Goal: Information Seeking & Learning: Learn about a topic

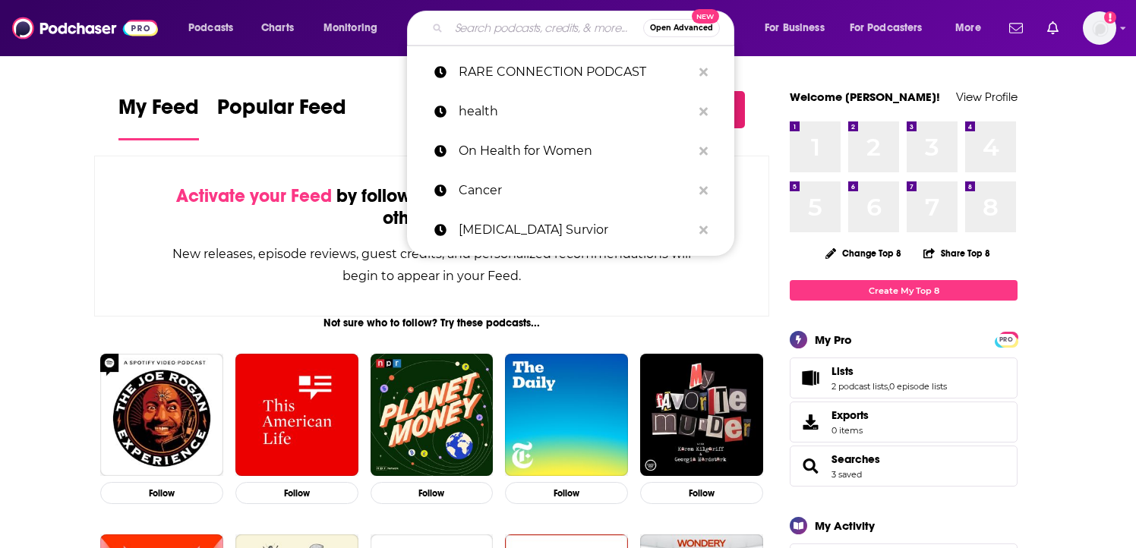
click at [471, 33] on input "Search podcasts, credits, & more..." at bounding box center [546, 28] width 194 height 24
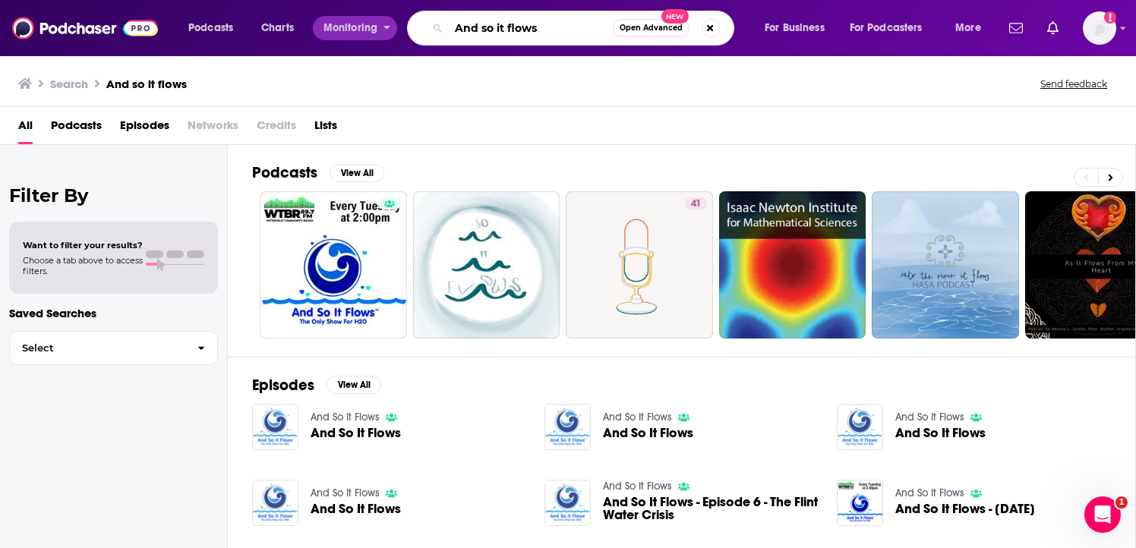
drag, startPoint x: 547, startPoint y: 34, endPoint x: 308, endPoint y: 24, distance: 239.4
click at [308, 24] on div "Podcasts Charts Monitoring And so it flows Open Advanced New For Business For P…" at bounding box center [587, 28] width 818 height 35
type input "Plumbing and Mechanical"
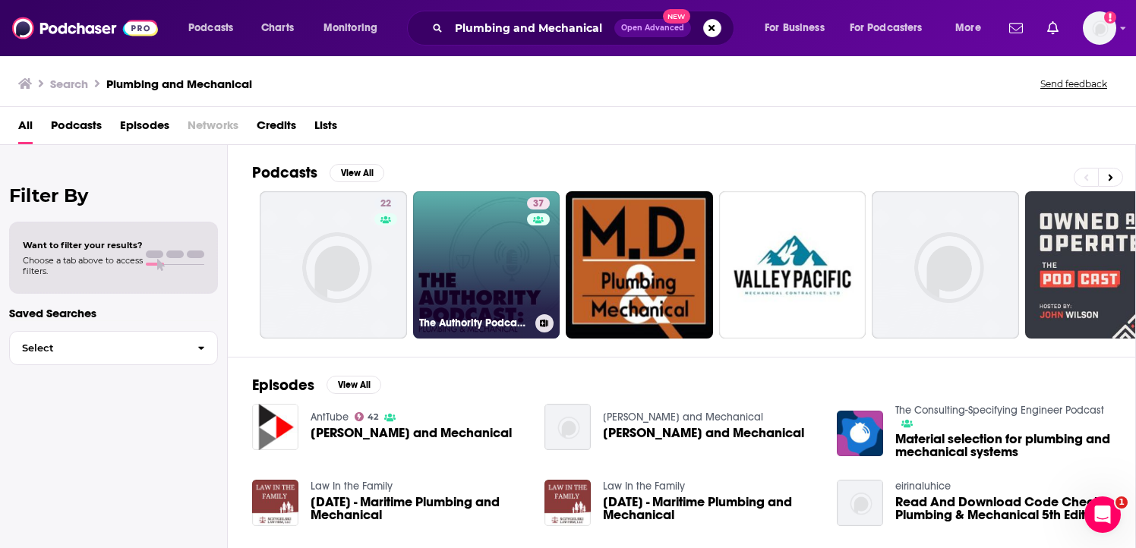
click at [487, 283] on link "37 The Authority Podcast: Plumbing and Mechanical" at bounding box center [486, 264] width 147 height 147
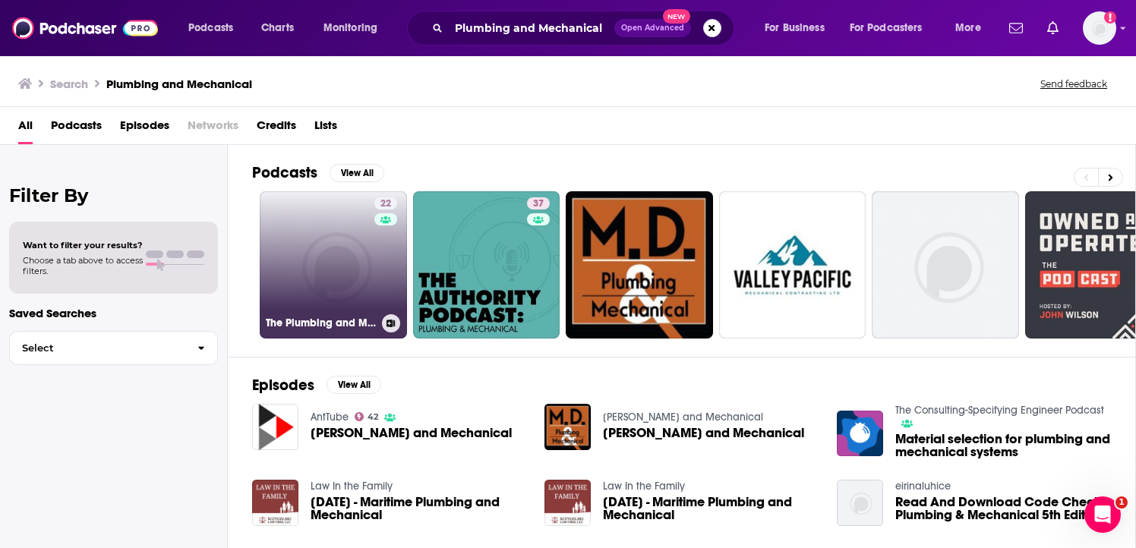
click at [290, 273] on link "22 The Plumbing and Mechanical Podcasts" at bounding box center [333, 264] width 147 height 147
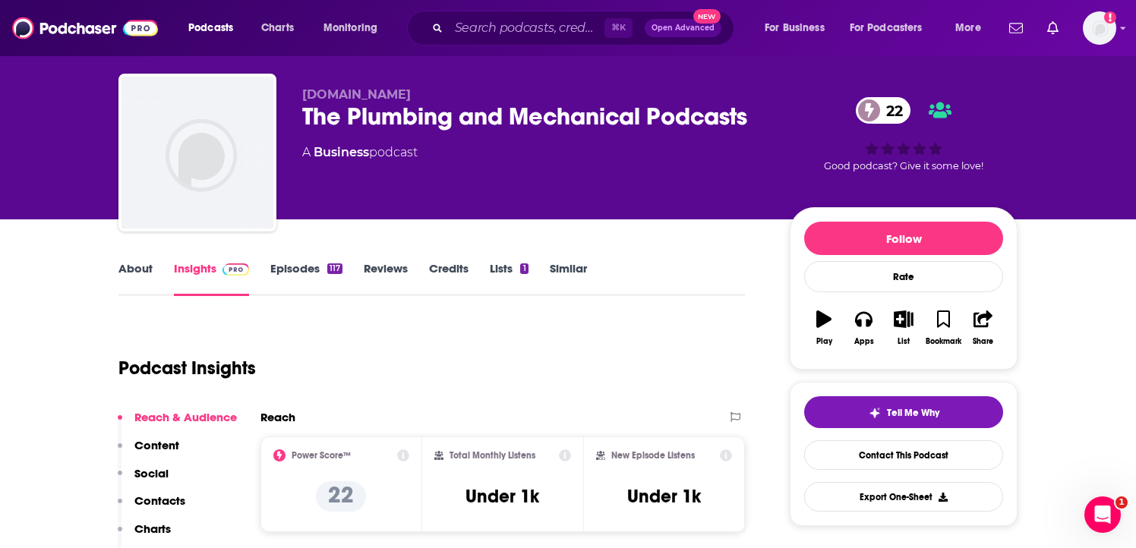
scroll to position [48, 0]
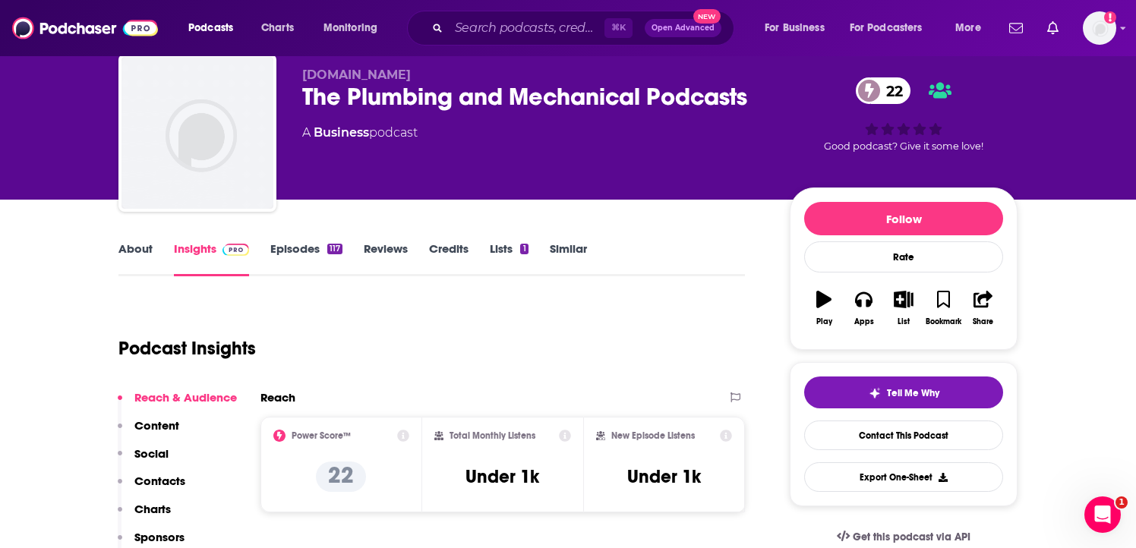
click at [296, 254] on link "Episodes 117" at bounding box center [306, 258] width 72 height 35
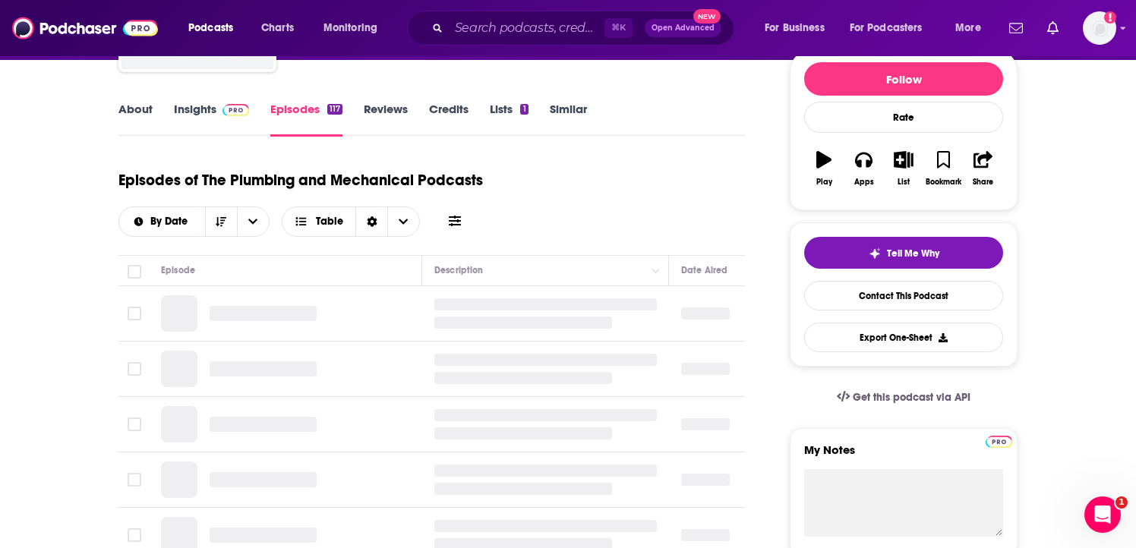
scroll to position [198, 0]
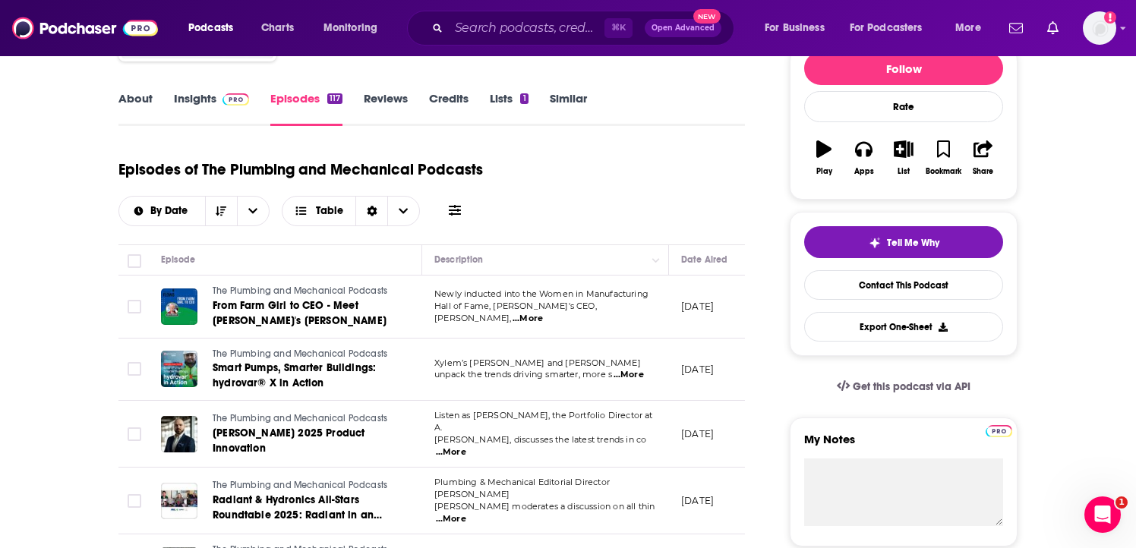
click at [293, 254] on div "Episode" at bounding box center [285, 260] width 248 height 18
click at [145, 96] on link "About" at bounding box center [135, 108] width 34 height 35
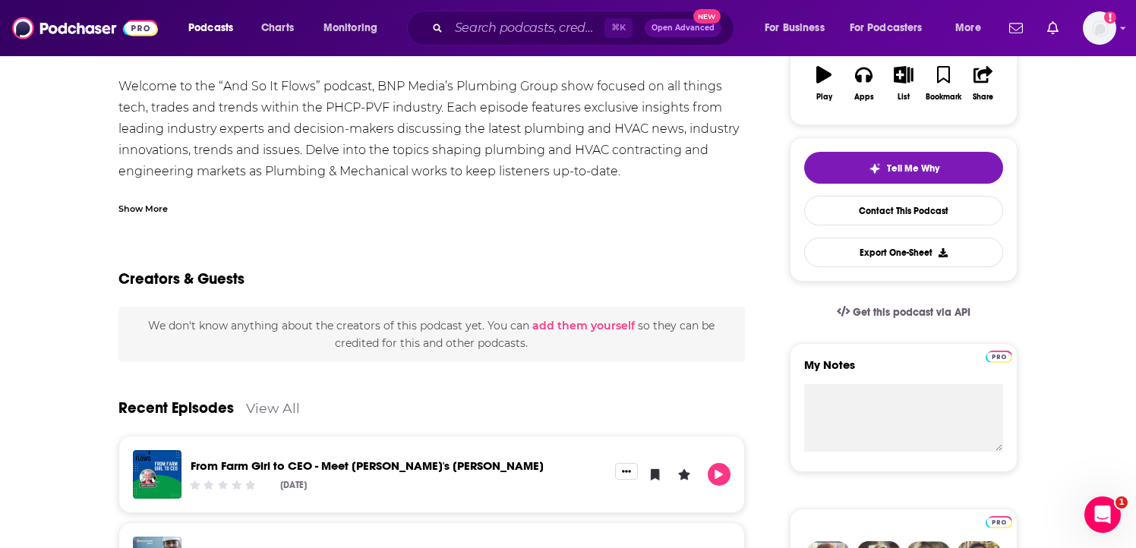
scroll to position [99, 0]
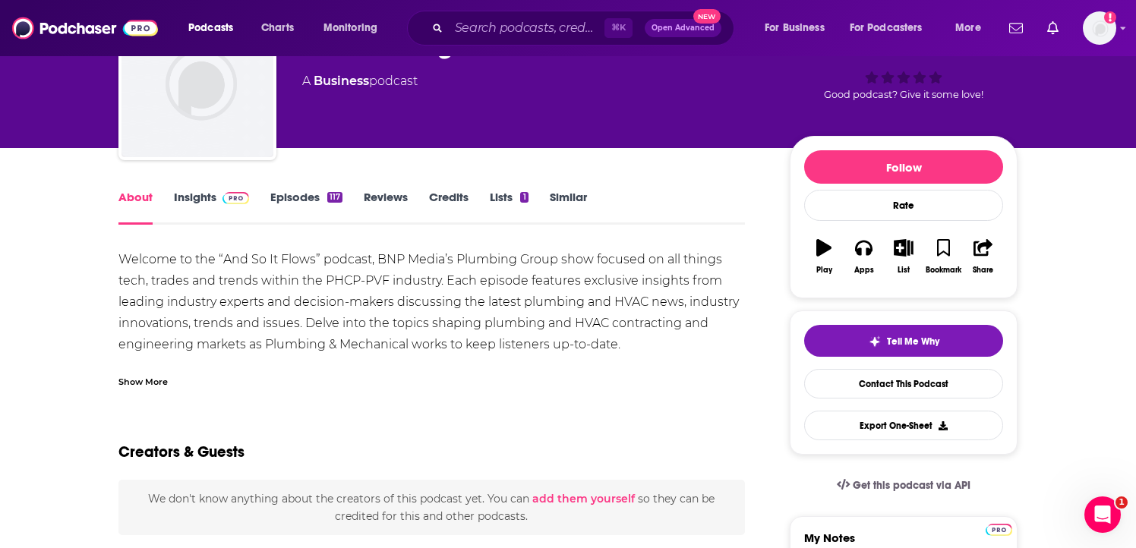
click at [215, 191] on link "Insights" at bounding box center [211, 207] width 75 height 35
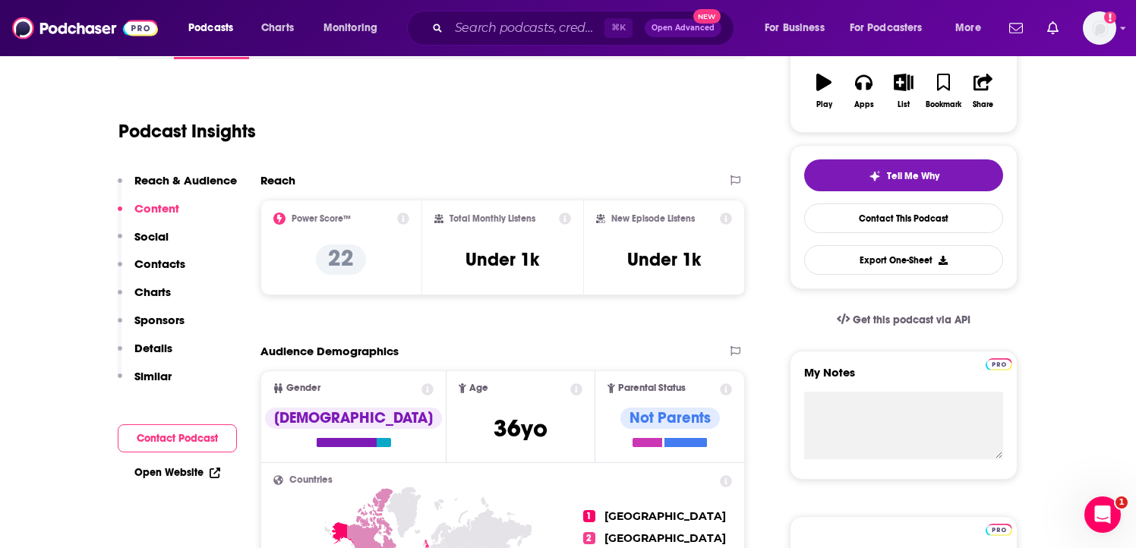
scroll to position [257, 0]
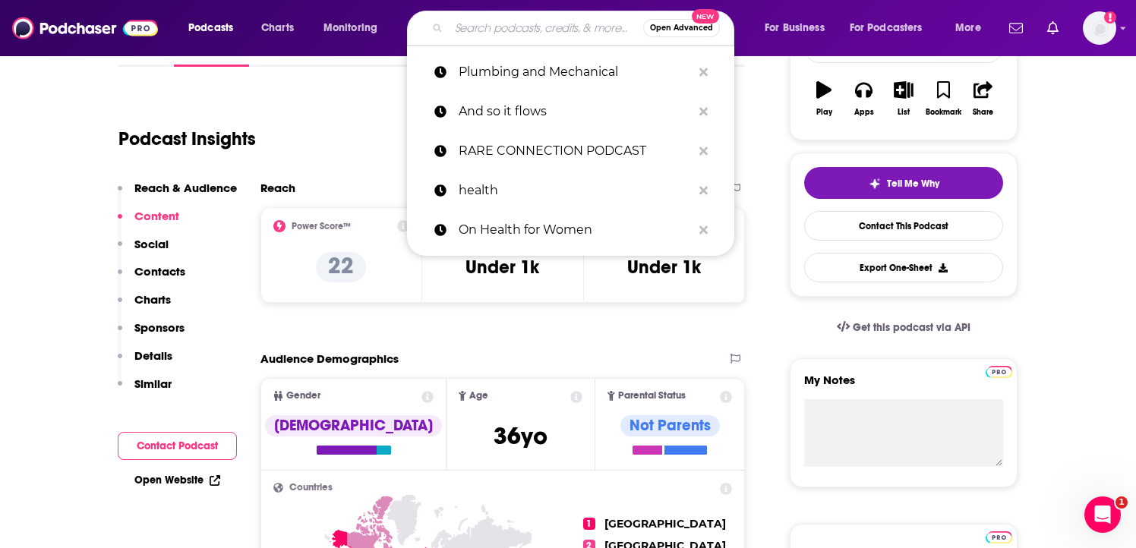
click at [496, 25] on input "Search podcasts, credits, & more..." at bounding box center [546, 28] width 194 height 24
paste input "Owned and Operated - A Plumbing, Electrical, and HVAC Business Growth Podcast"
type input "Owned and Operated - A Plumbing, Electrical, and HVAC Business Growth Podcast"
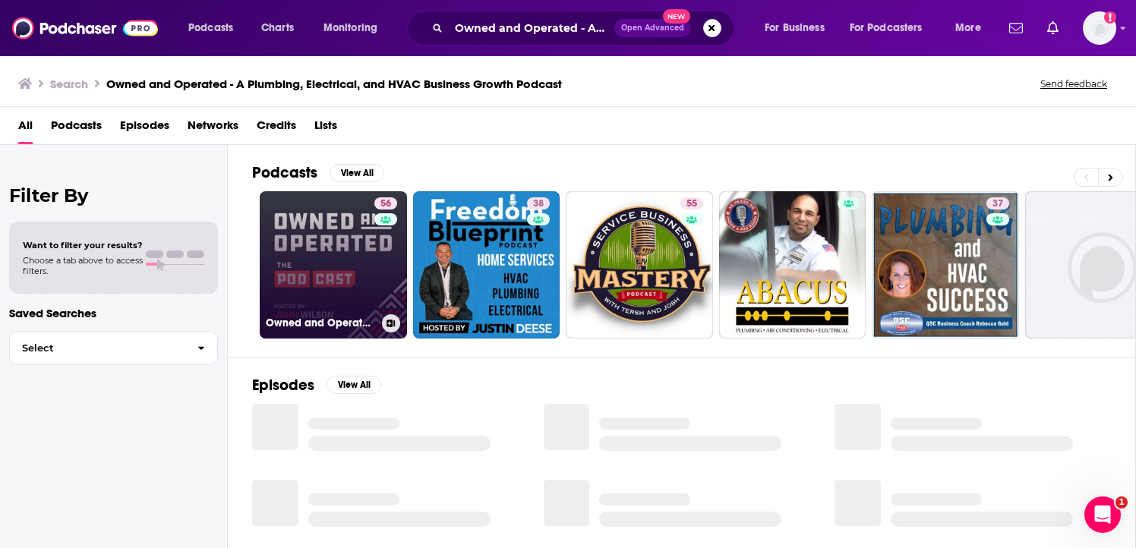
click at [355, 301] on link "56 Owned and Operated - A Plumbing, Electrical, and HVAC Business Growth Podcast" at bounding box center [333, 264] width 147 height 147
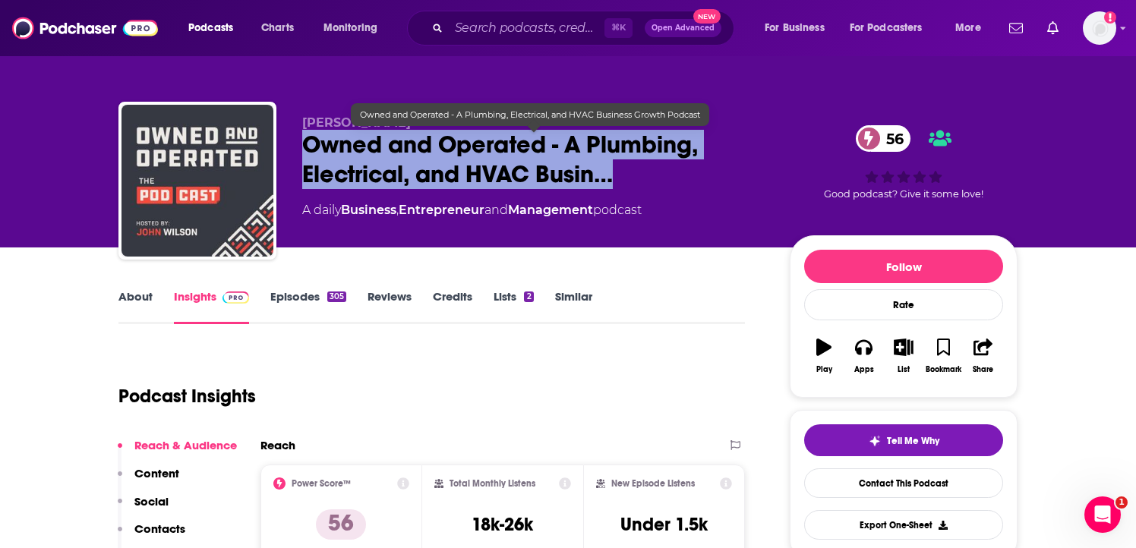
drag, startPoint x: 307, startPoint y: 143, endPoint x: 667, endPoint y: 188, distance: 362.7
click at [667, 188] on span "Owned and Operated - A Plumbing, Electrical, and HVAC Busin…" at bounding box center [533, 159] width 463 height 59
click at [602, 179] on span "Owned and Operated - A Plumbing, Electrical, and HVAC Busin…" at bounding box center [533, 159] width 463 height 59
drag, startPoint x: 309, startPoint y: 143, endPoint x: 610, endPoint y: 187, distance: 303.8
click at [610, 187] on span "Owned and Operated - A Plumbing, Electrical, and HVAC Busin…" at bounding box center [533, 159] width 463 height 59
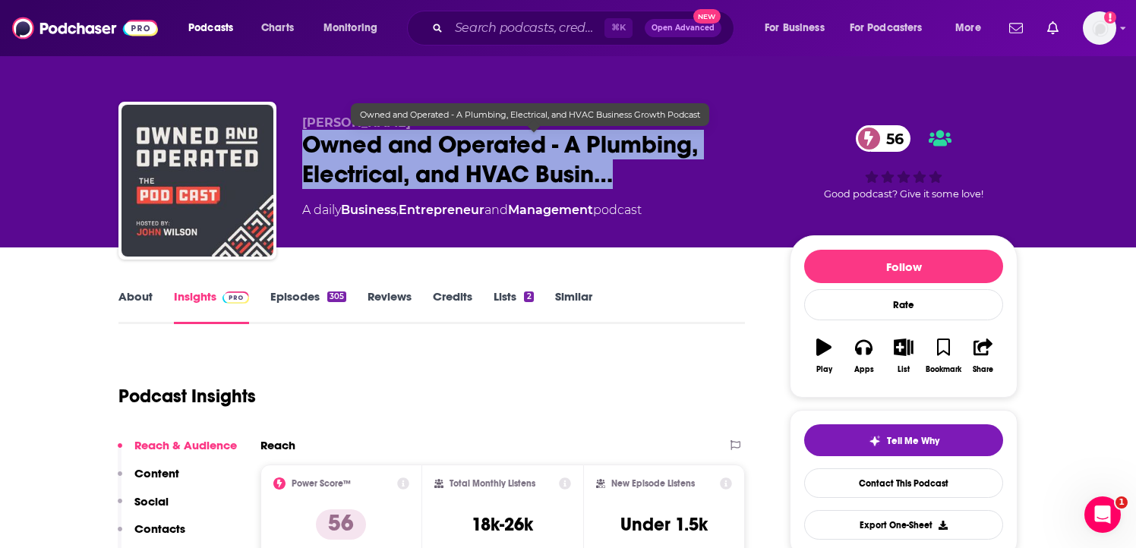
copy h2 "Owned and Operated - A Plumbing, Electrical, and HVAC Busin…"
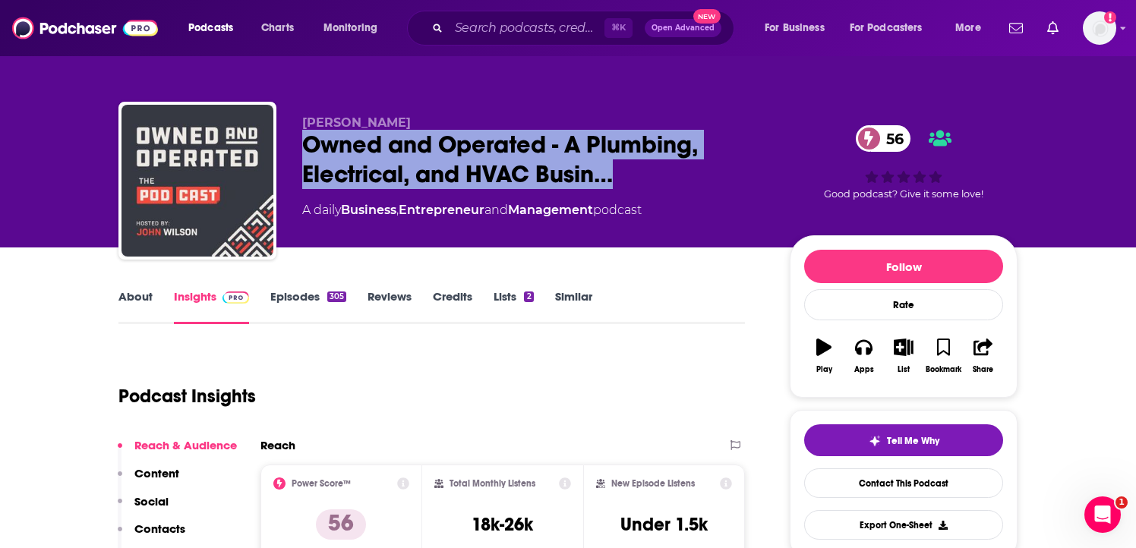
click at [139, 298] on link "About" at bounding box center [135, 306] width 34 height 35
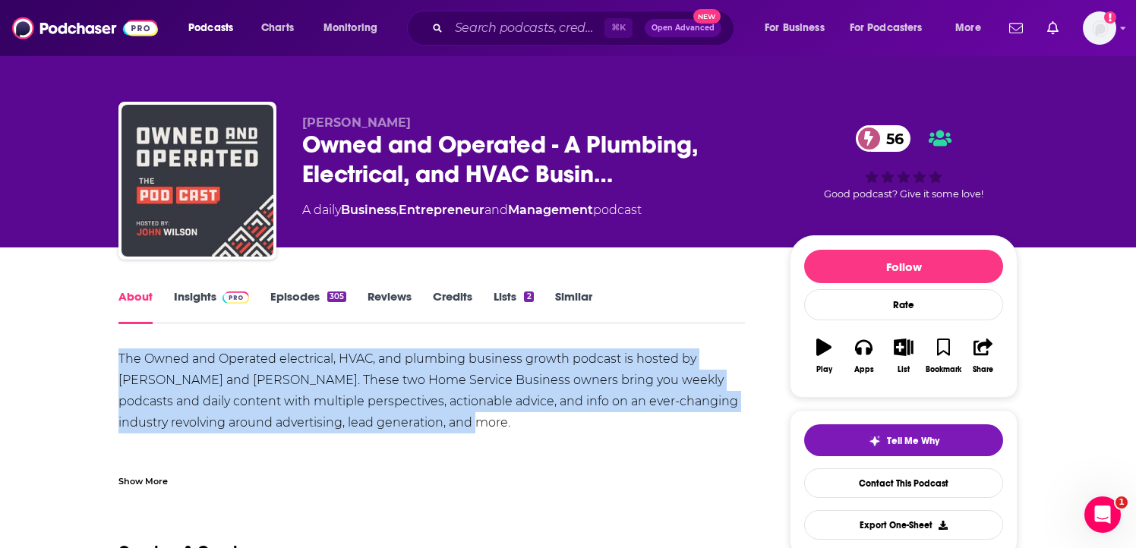
drag, startPoint x: 112, startPoint y: 357, endPoint x: 425, endPoint y: 434, distance: 322.8
copy div "The Owned and Operated electrical, HVAC, and plumbing business growth podcast i…"
click at [214, 293] on link "Insights" at bounding box center [211, 306] width 75 height 35
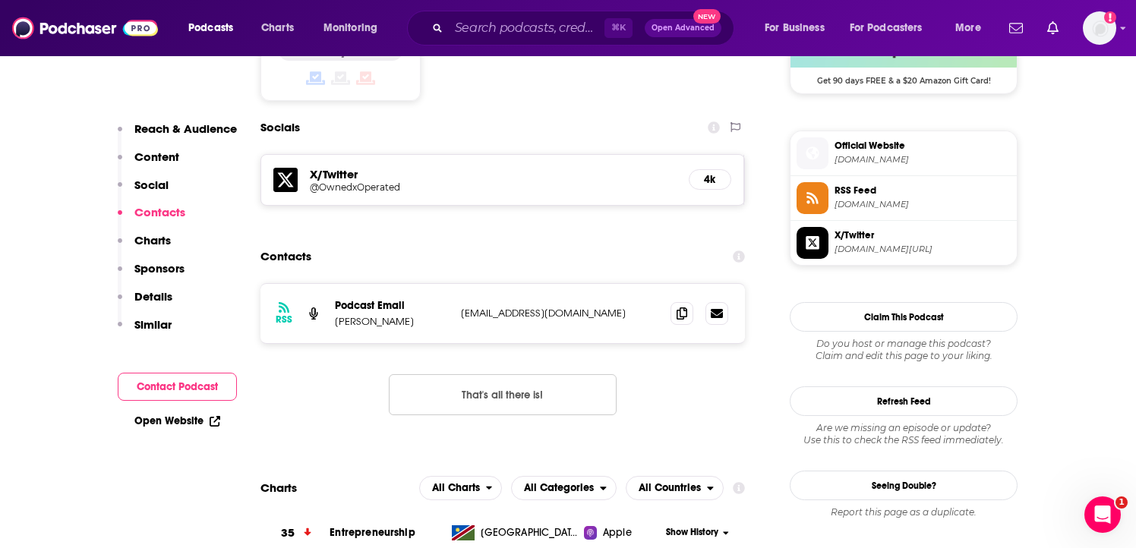
scroll to position [1335, 0]
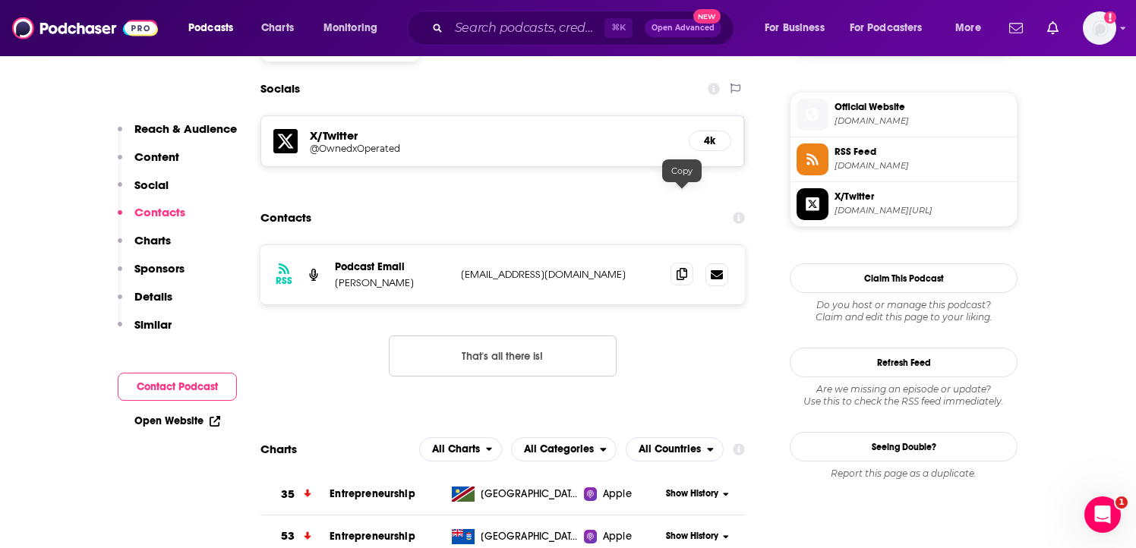
click at [682, 268] on icon at bounding box center [681, 274] width 11 height 12
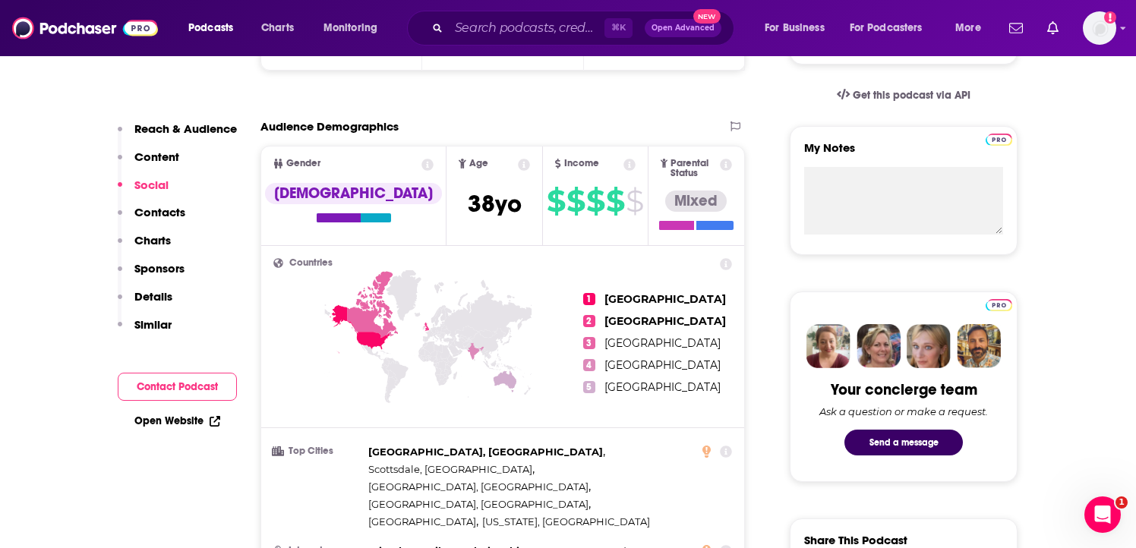
scroll to position [0, 0]
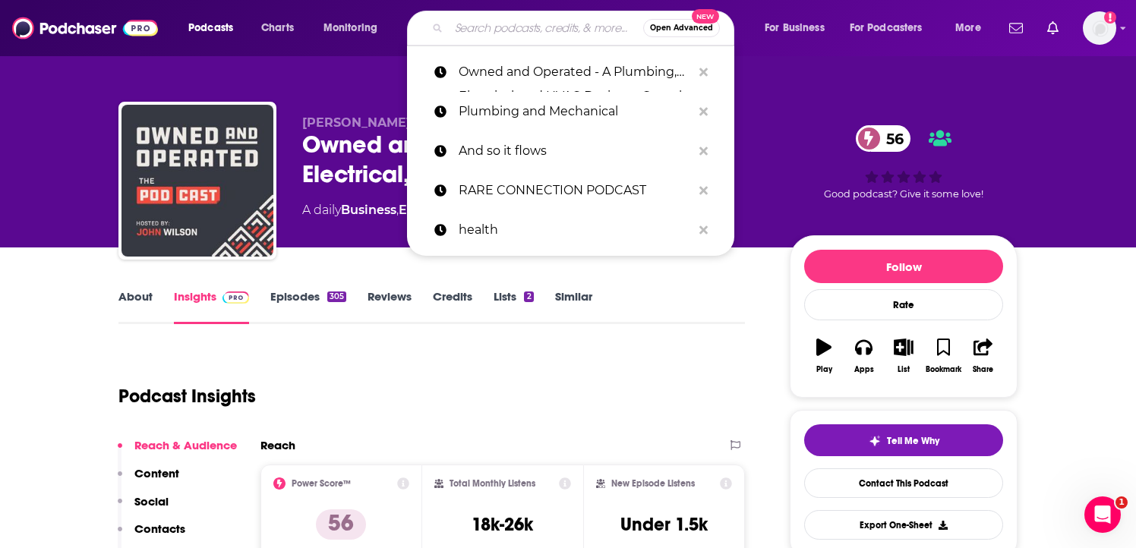
click at [456, 23] on input "Search podcasts, credits, & more..." at bounding box center [546, 28] width 194 height 24
click at [506, 95] on p "Plumbing and Mechanical" at bounding box center [575, 111] width 233 height 39
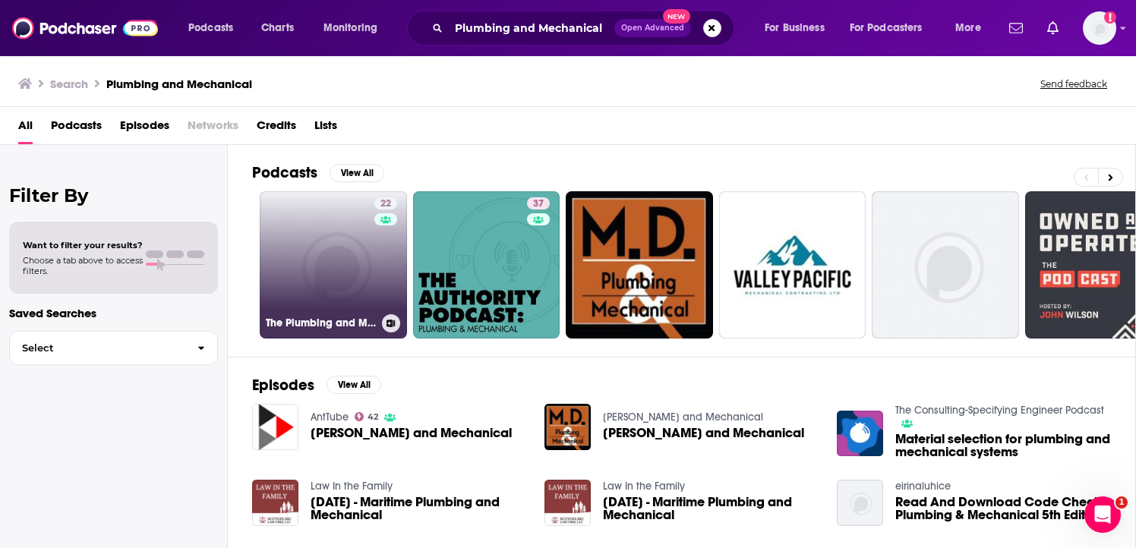
click at [347, 238] on link "22 The Plumbing and Mechanical Podcasts" at bounding box center [333, 264] width 147 height 147
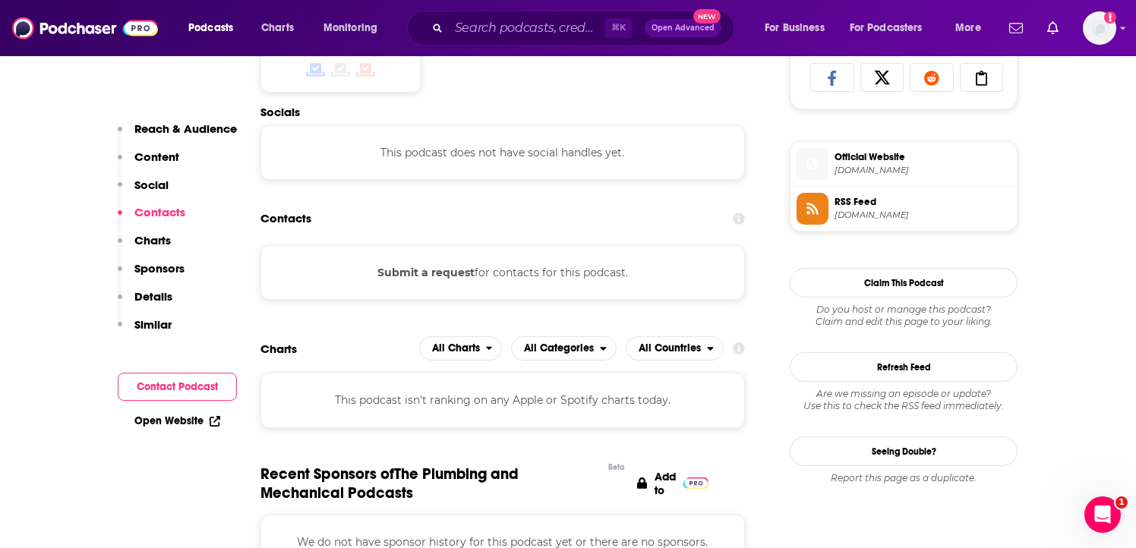
scroll to position [1047, 0]
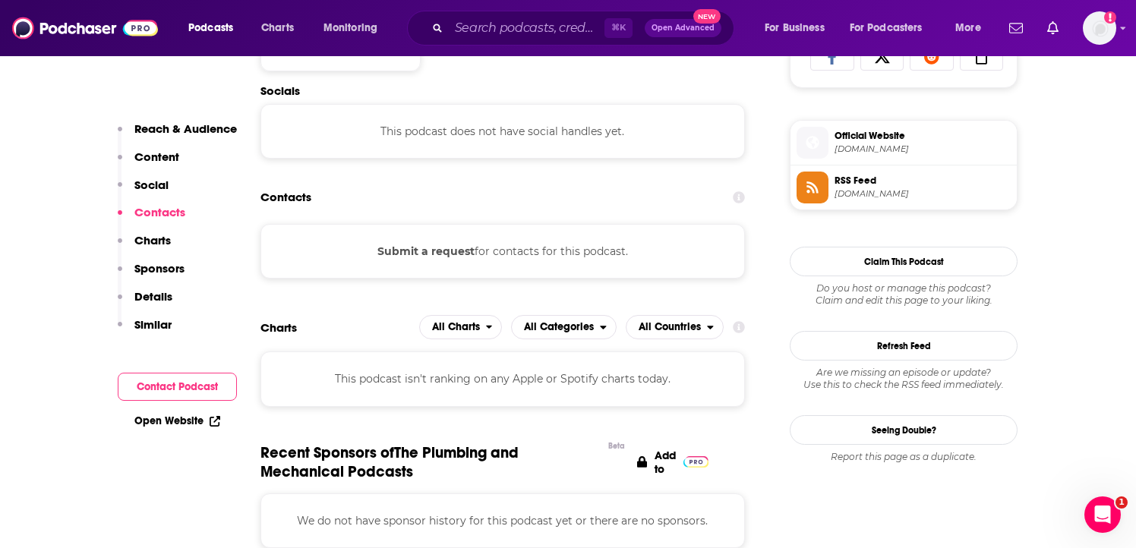
click at [433, 254] on button "Submit a request" at bounding box center [425, 251] width 97 height 17
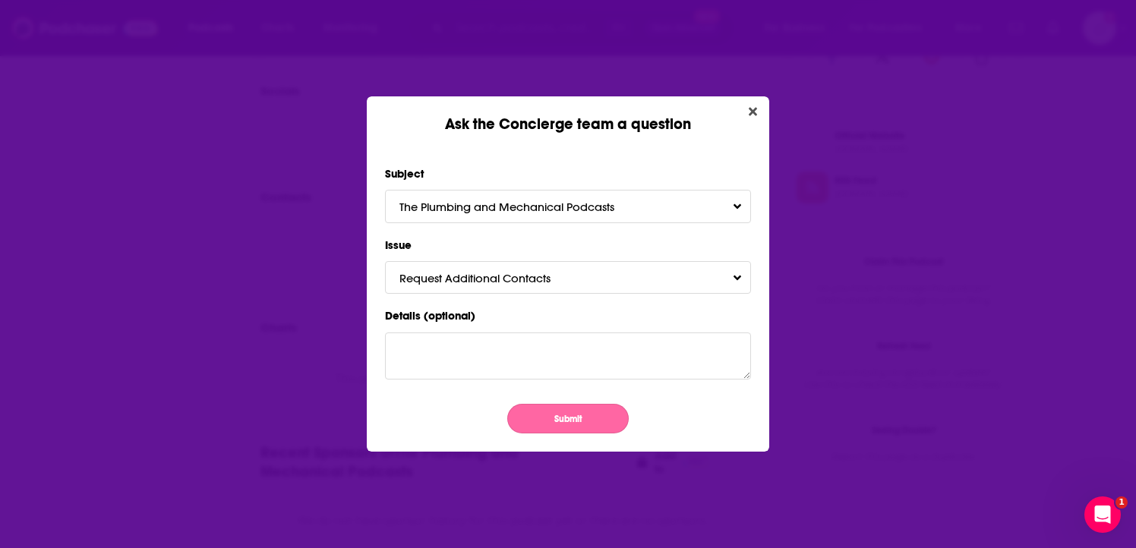
click at [573, 426] on button "Submit" at bounding box center [567, 419] width 121 height 30
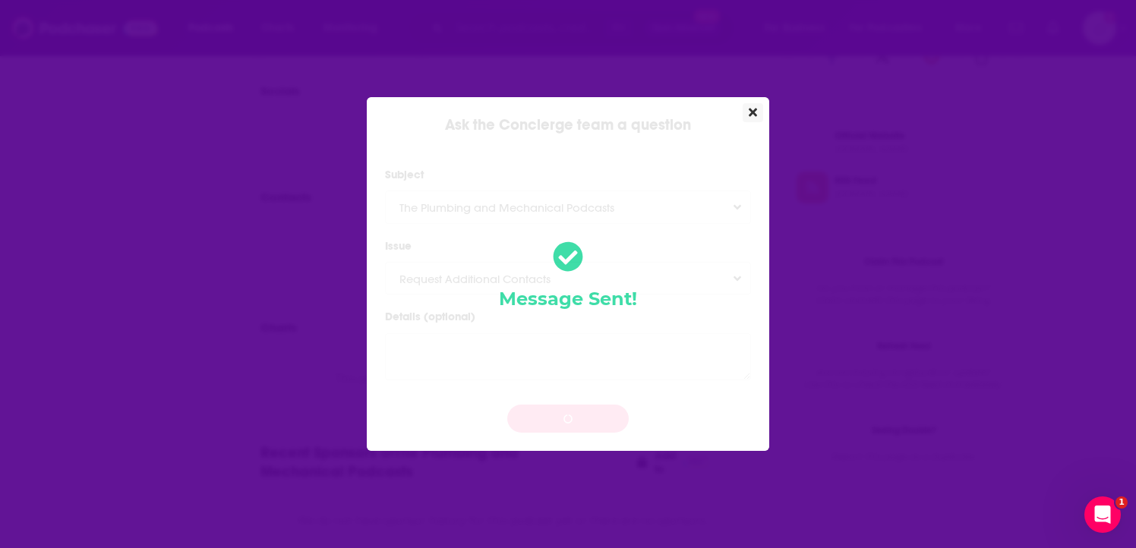
click at [752, 112] on icon "Close" at bounding box center [753, 113] width 8 height 8
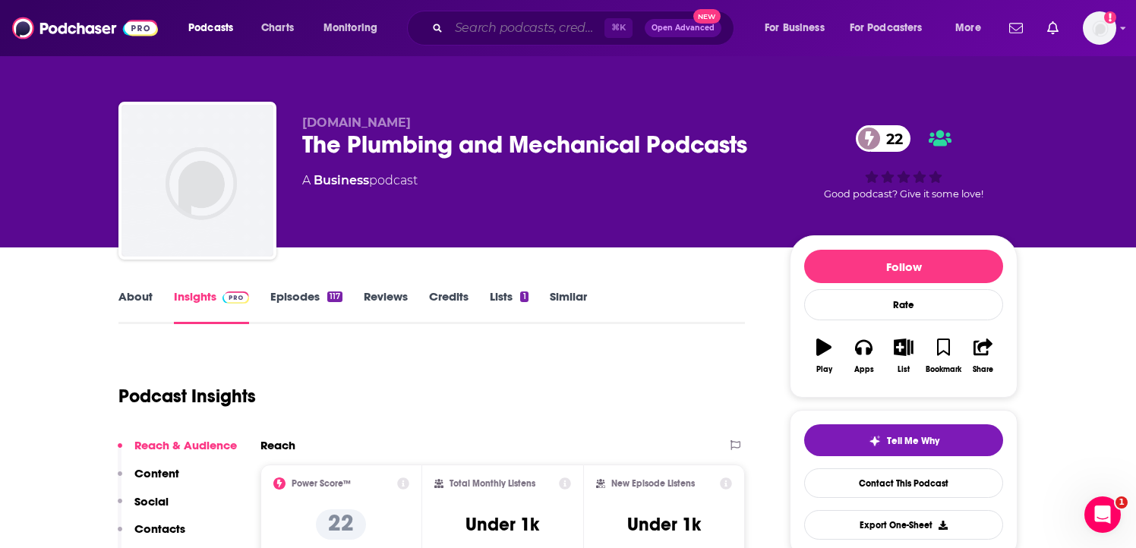
click at [514, 33] on input "Search podcasts, credits, & more..." at bounding box center [527, 28] width 156 height 24
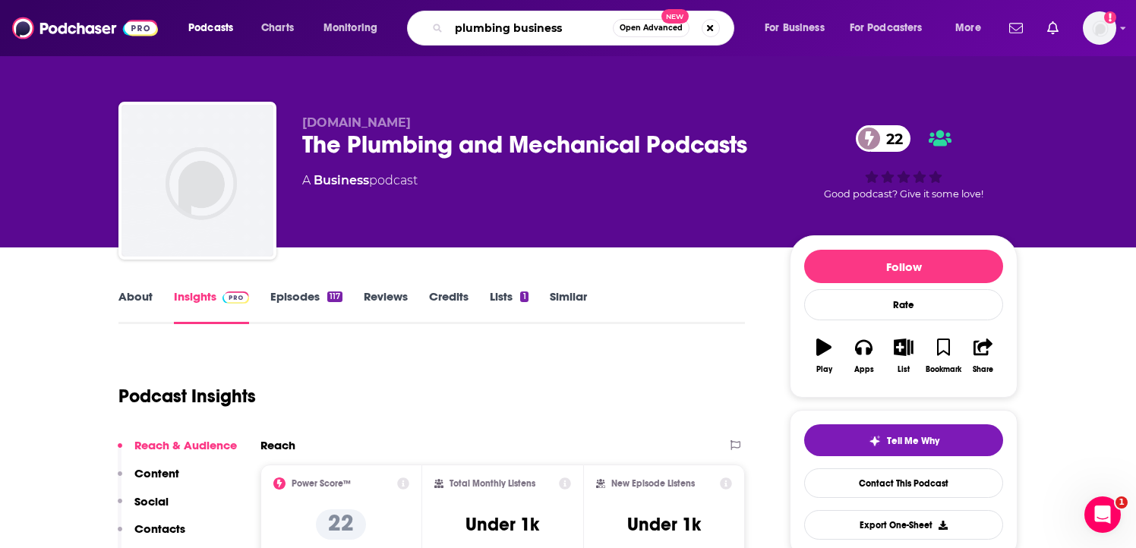
type input "plumbing business"
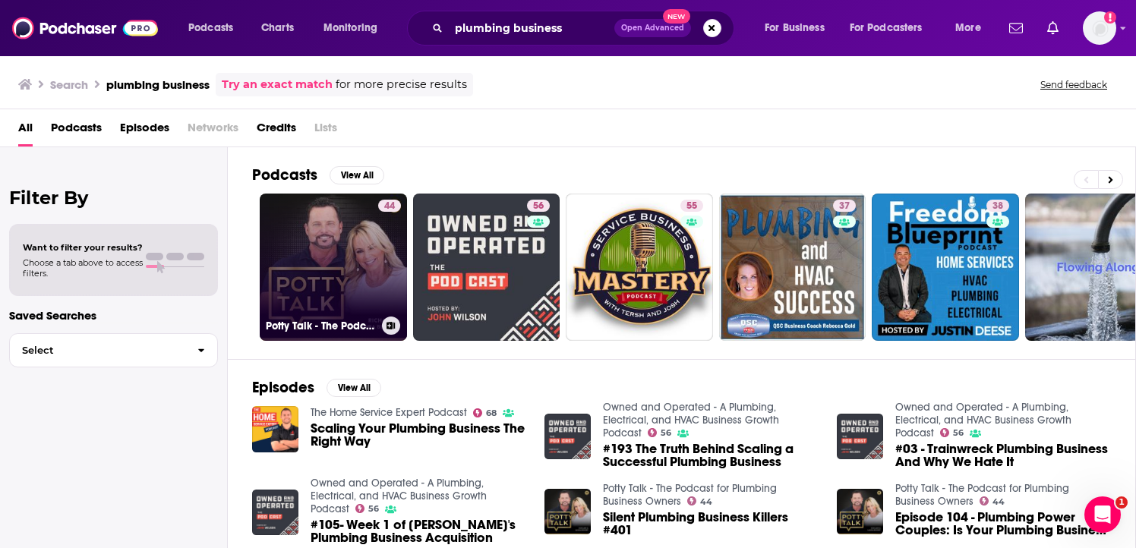
click at [352, 299] on link "44 Potty Talk - The Podcast for Plumbing Business Owners" at bounding box center [333, 267] width 147 height 147
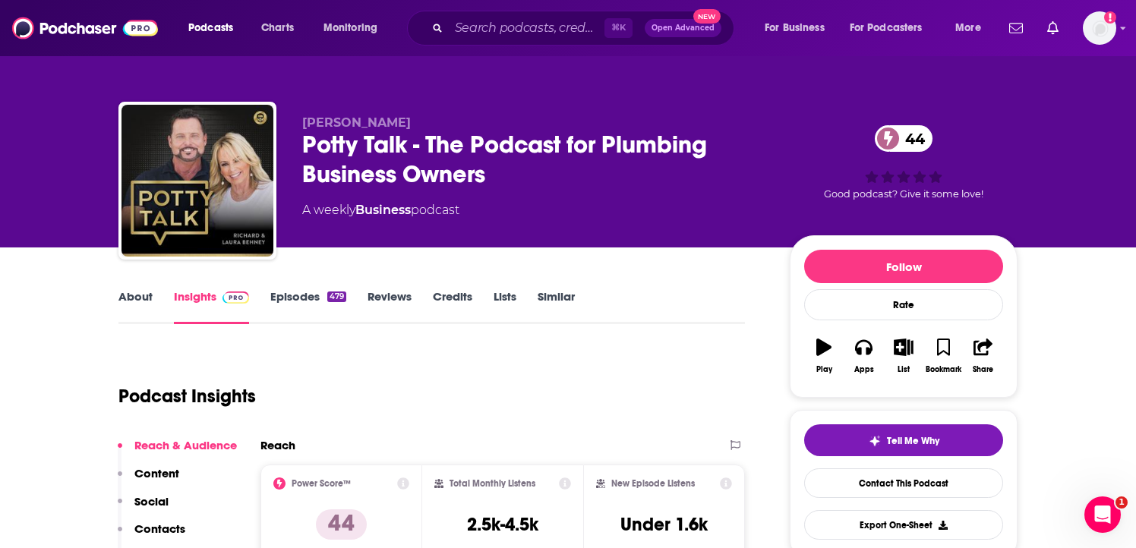
click at [135, 294] on link "About" at bounding box center [135, 306] width 34 height 35
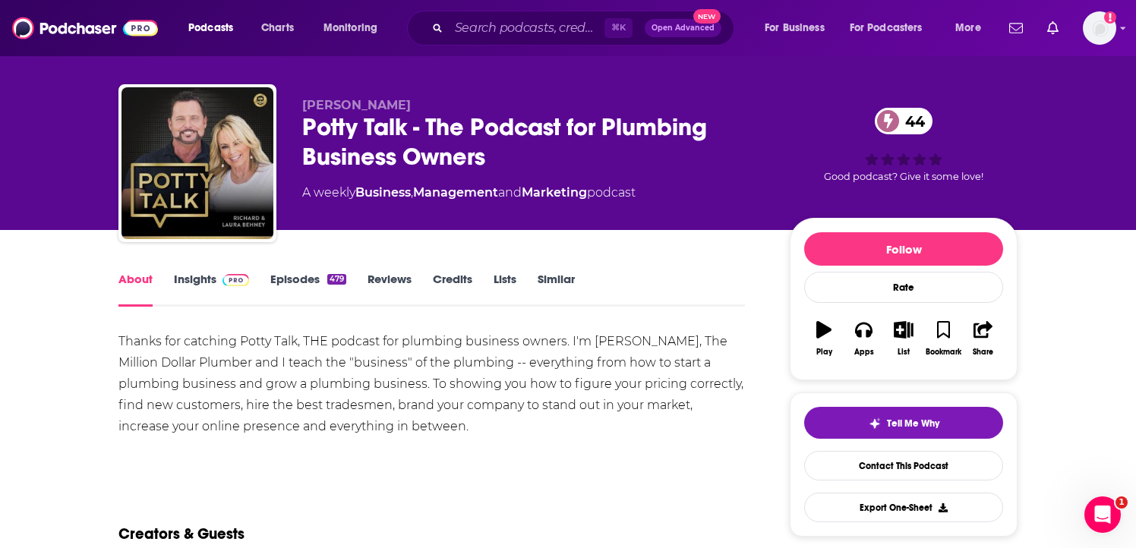
scroll to position [8, 0]
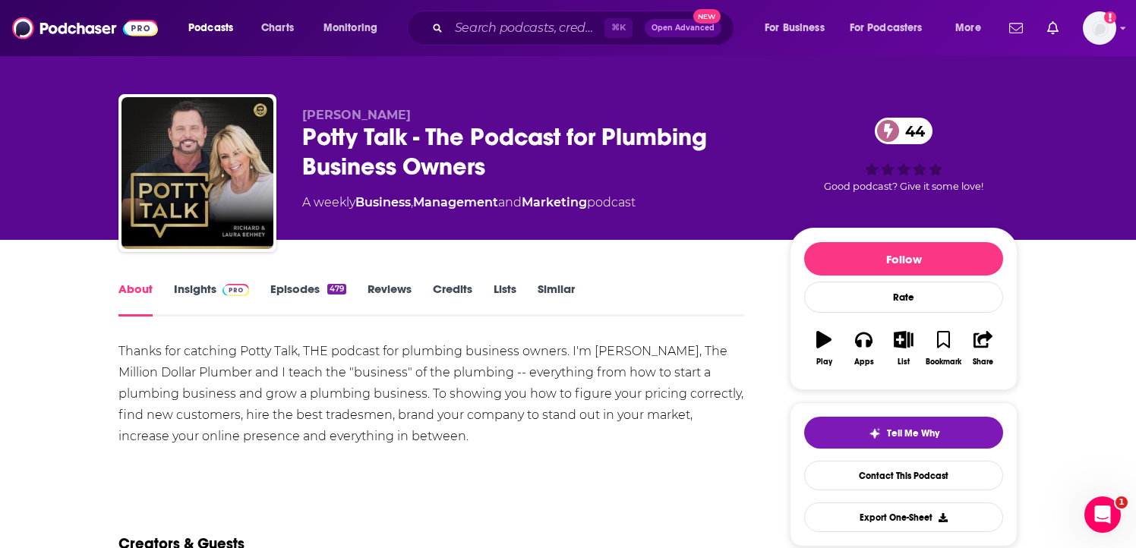
click at [212, 296] on link "Insights" at bounding box center [211, 299] width 75 height 35
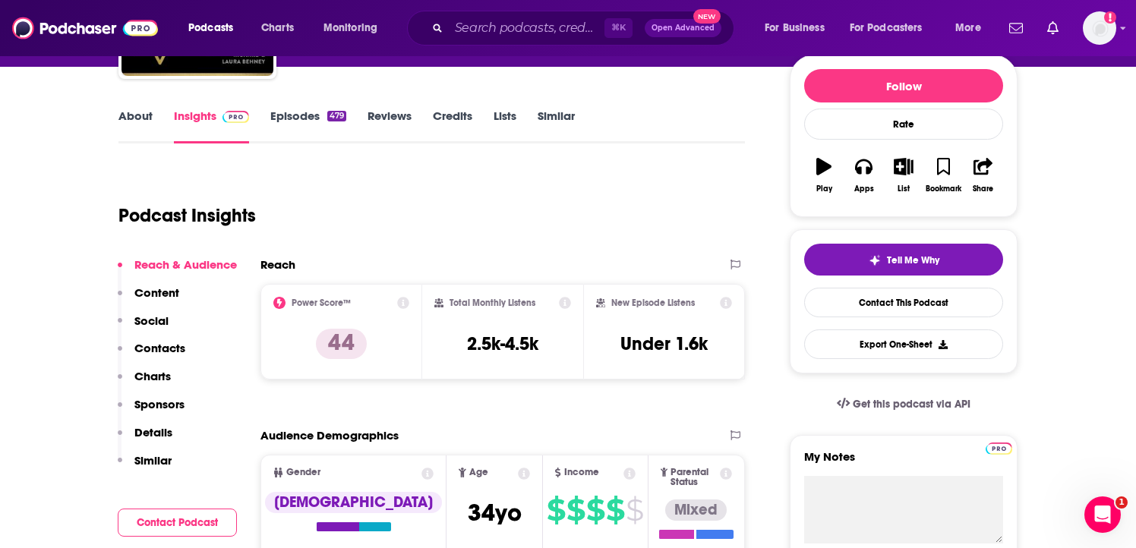
scroll to position [186, 0]
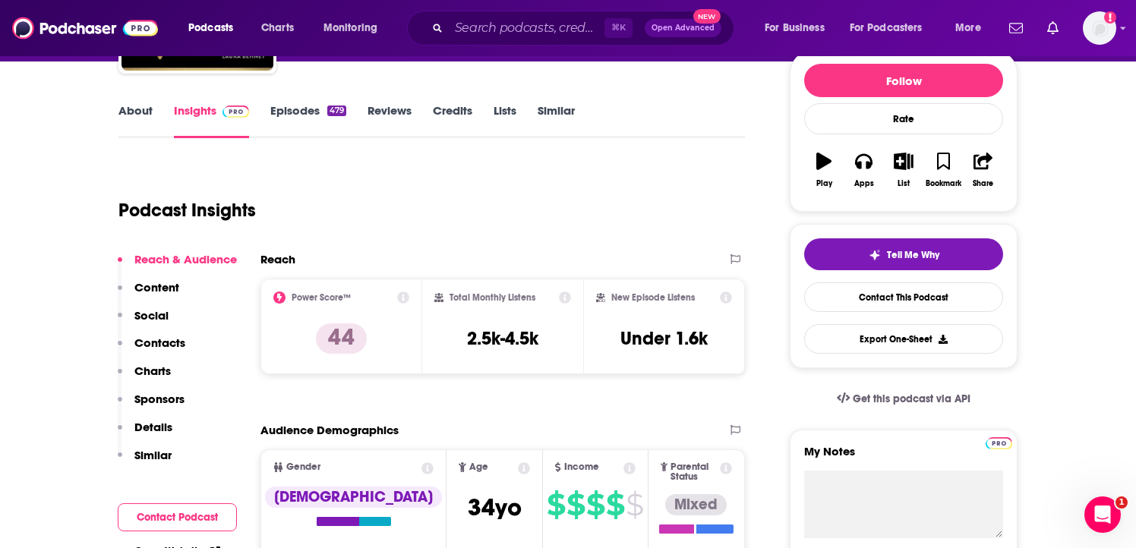
click at [144, 109] on link "About" at bounding box center [135, 120] width 34 height 35
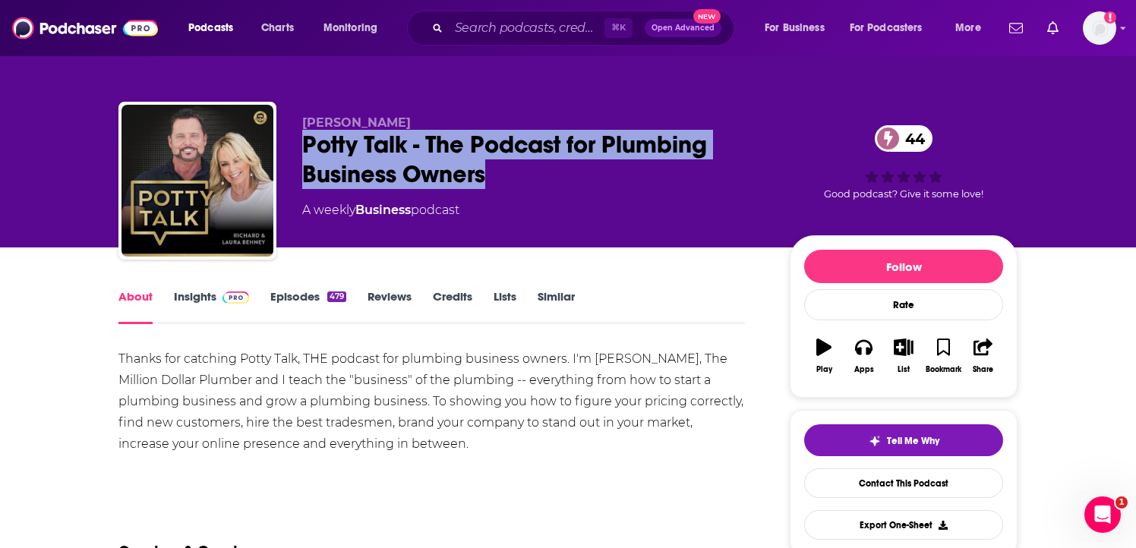
drag, startPoint x: 304, startPoint y: 153, endPoint x: 500, endPoint y: 192, distance: 199.7
click at [500, 192] on div "[PERSON_NAME] Potty Talk - The Podcast for Plumbing Business Owners 44 A weekly…" at bounding box center [533, 175] width 463 height 121
copy h1 "Potty Talk - The Podcast for Plumbing Business Owners"
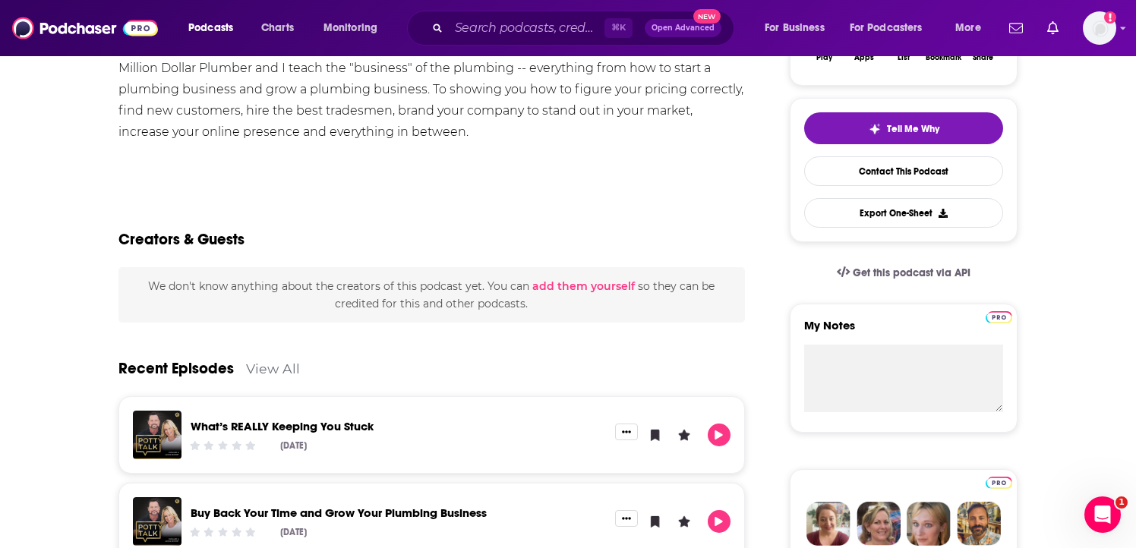
scroll to position [122, 0]
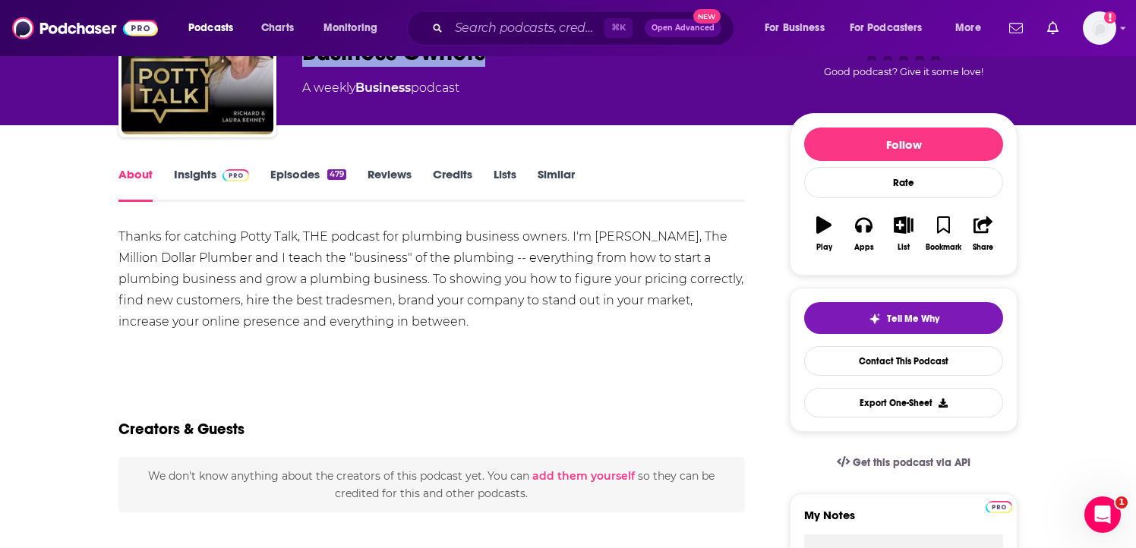
click at [200, 180] on link "Insights" at bounding box center [211, 184] width 75 height 35
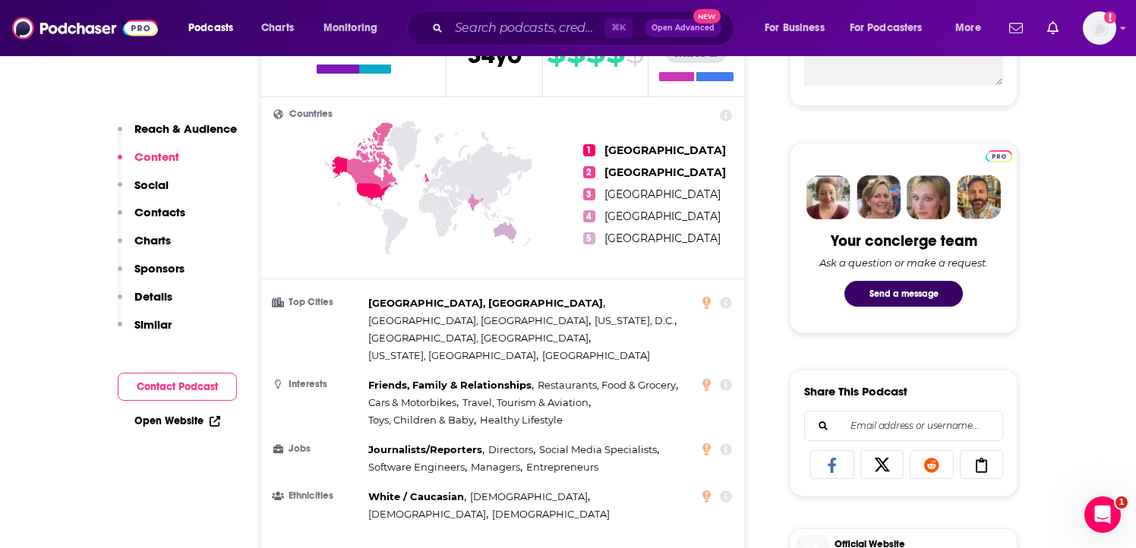
scroll to position [118, 0]
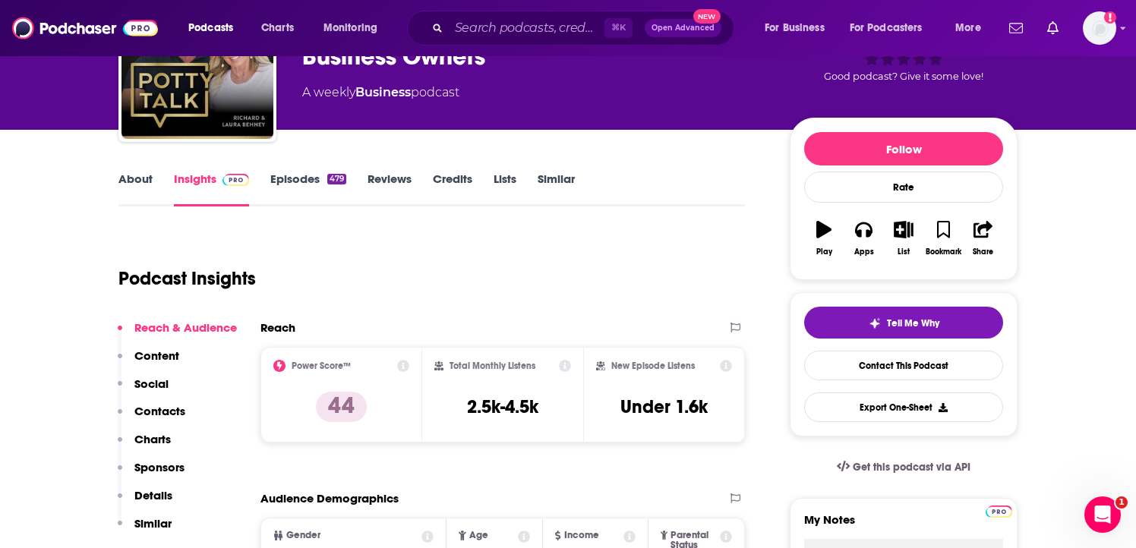
click at [137, 175] on link "About" at bounding box center [135, 189] width 34 height 35
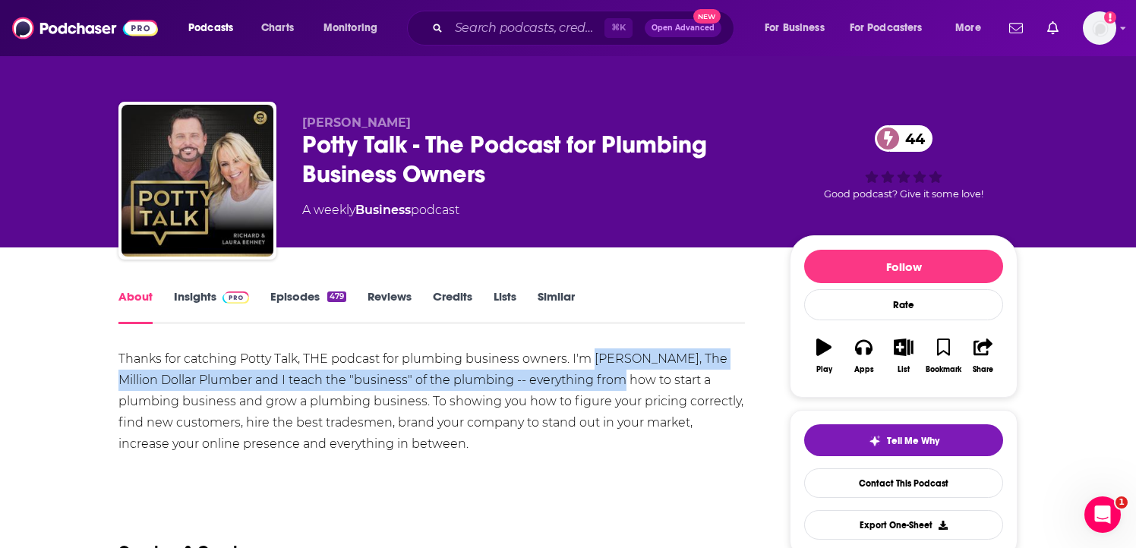
drag, startPoint x: 594, startPoint y: 357, endPoint x: 612, endPoint y: 381, distance: 30.4
click at [612, 381] on div "Thanks for catching Potty Talk, THE podcast for plumbing business owners. I'm […" at bounding box center [431, 401] width 626 height 106
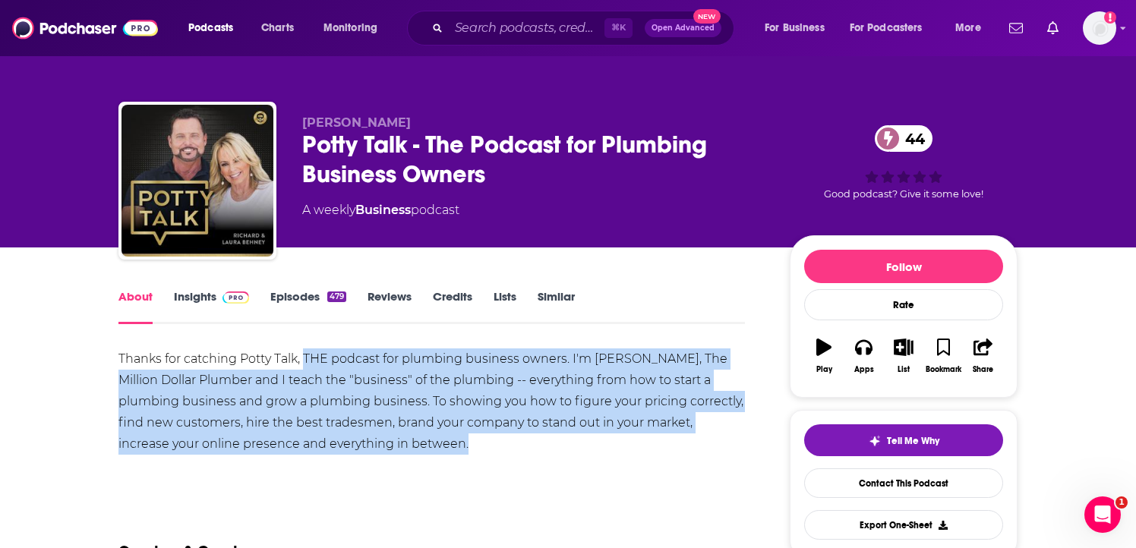
drag, startPoint x: 307, startPoint y: 355, endPoint x: 453, endPoint y: 461, distance: 180.0
click at [453, 461] on div "Thanks for catching Potty Talk, THE podcast for plumbing business owners. I'm […" at bounding box center [431, 417] width 626 height 139
copy div "THE podcast for plumbing business owners. I'm [PERSON_NAME], The Million Dollar…"
click at [200, 298] on link "Insights" at bounding box center [211, 306] width 75 height 35
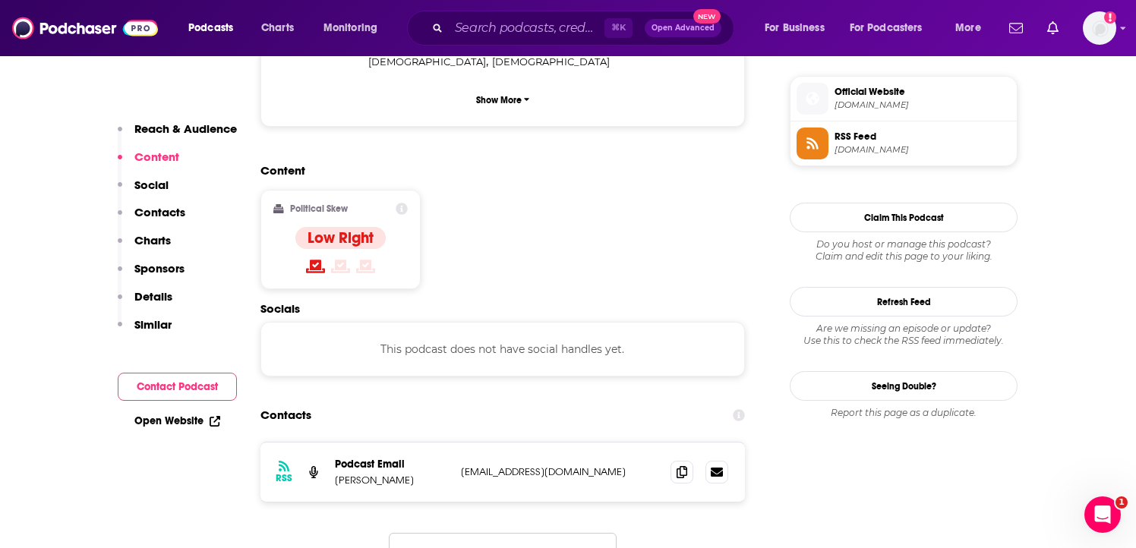
scroll to position [1096, 0]
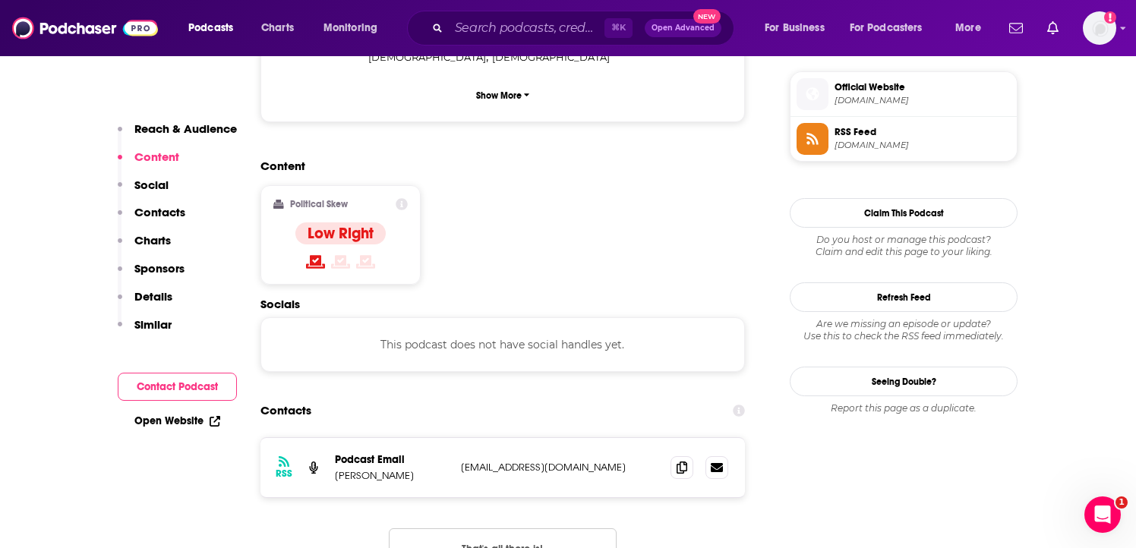
drag, startPoint x: 330, startPoint y: 419, endPoint x: 413, endPoint y: 420, distance: 83.5
click at [413, 438] on div "RSS Podcast Email [PERSON_NAME] [EMAIL_ADDRESS][DOMAIN_NAME] [EMAIL_ADDRESS][DO…" at bounding box center [502, 467] width 484 height 59
copy p "[PERSON_NAME]"
click at [680, 456] on span at bounding box center [681, 467] width 23 height 23
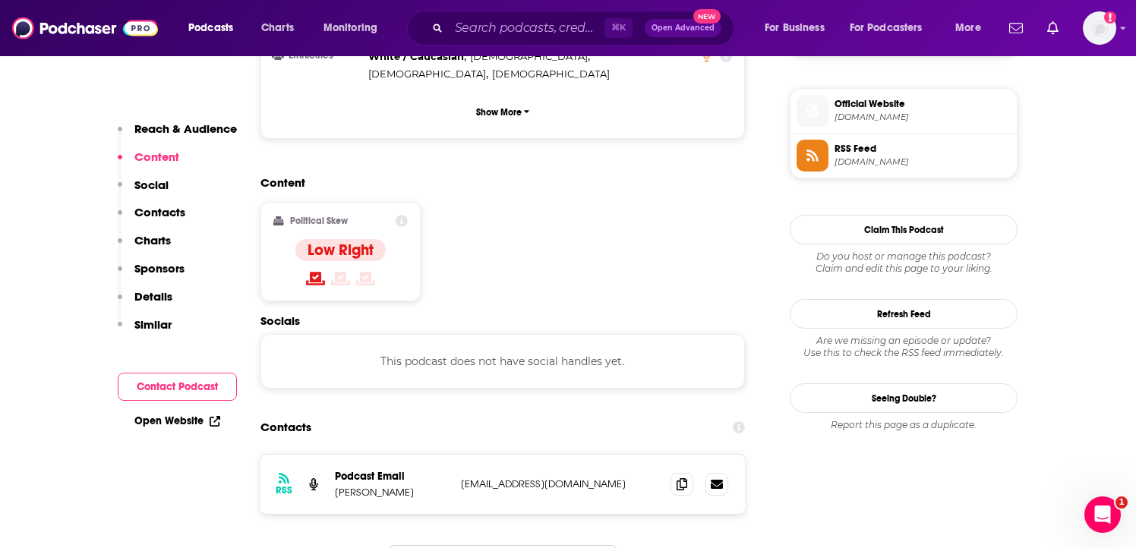
scroll to position [1077, 0]
click at [512, 336] on div "This podcast does not have social handles yet." at bounding box center [502, 363] width 484 height 55
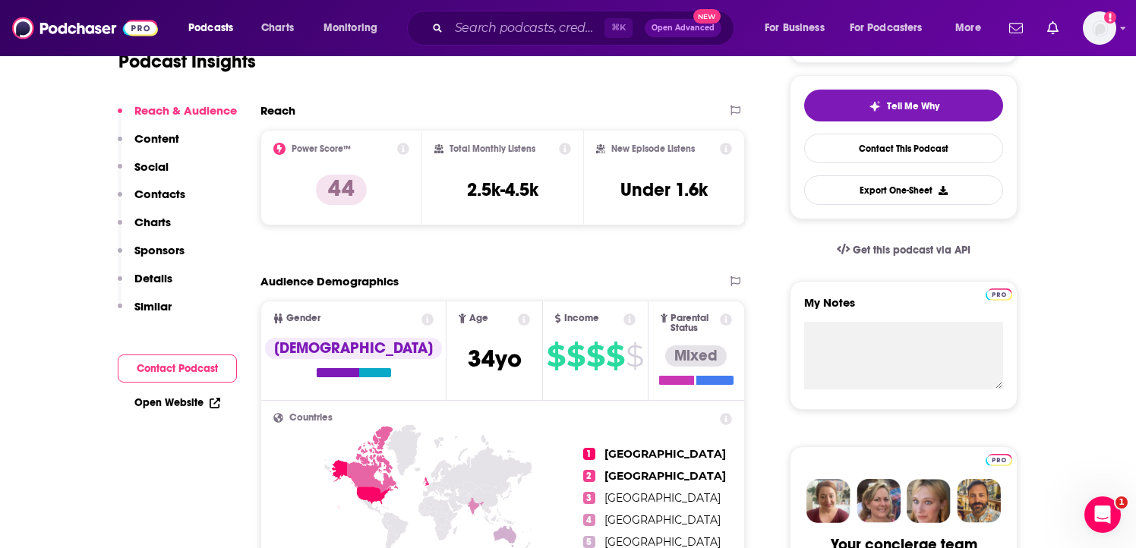
scroll to position [0, 0]
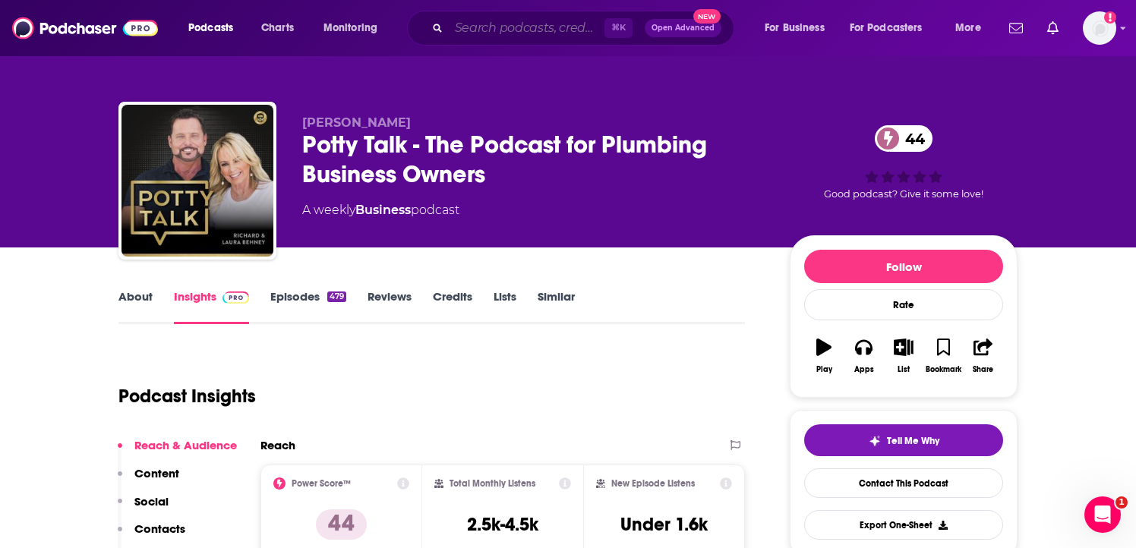
click at [487, 29] on input "Search podcasts, credits, & more..." at bounding box center [527, 28] width 156 height 24
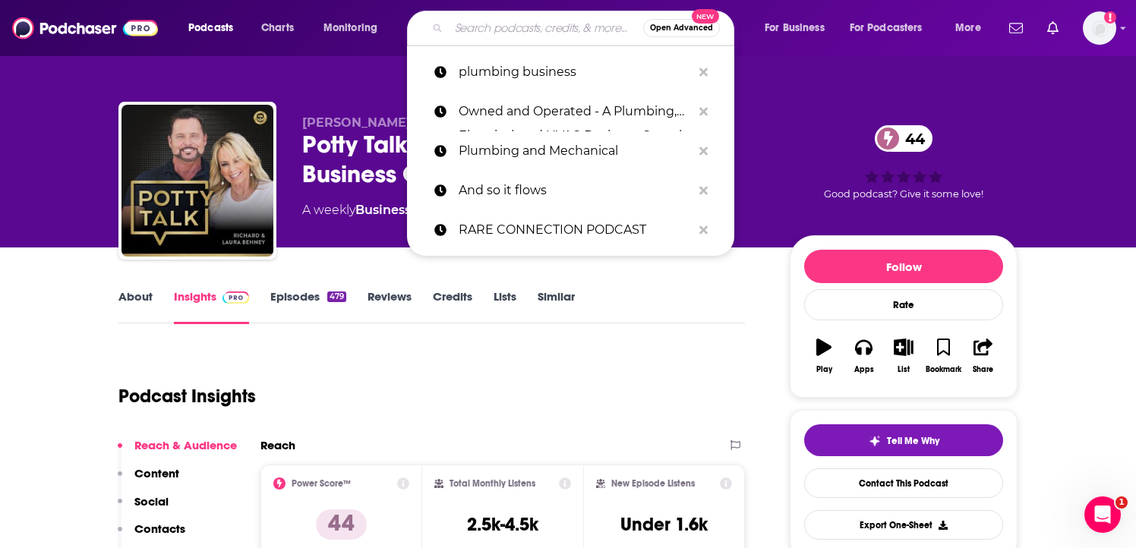
paste input "PHCPPros: Off the Cuff"
type input "PHCPPros: Off the Cuff"
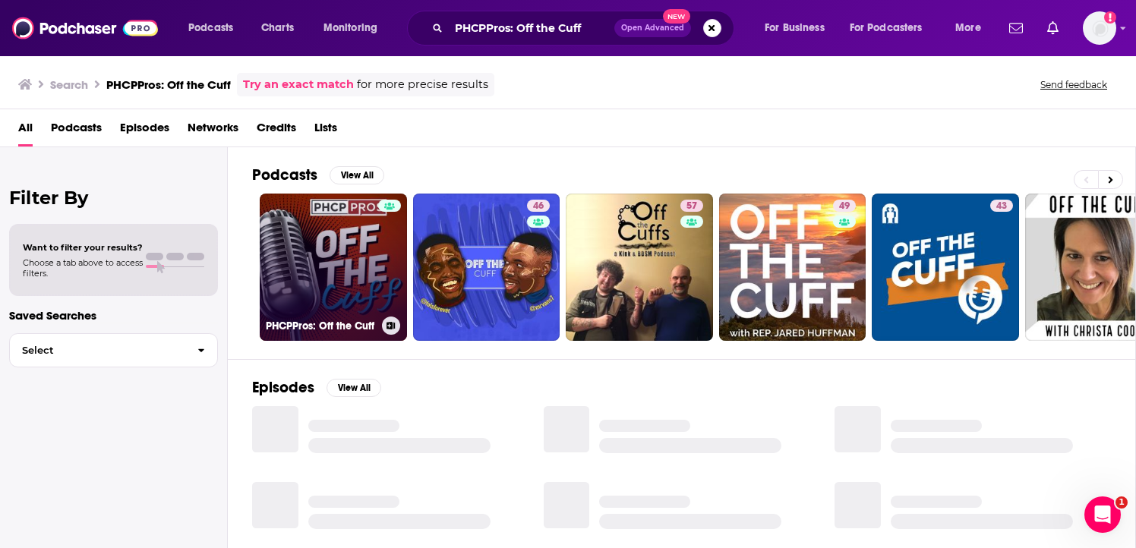
click at [362, 254] on link "PHCPPros: Off the Cuff" at bounding box center [333, 267] width 147 height 147
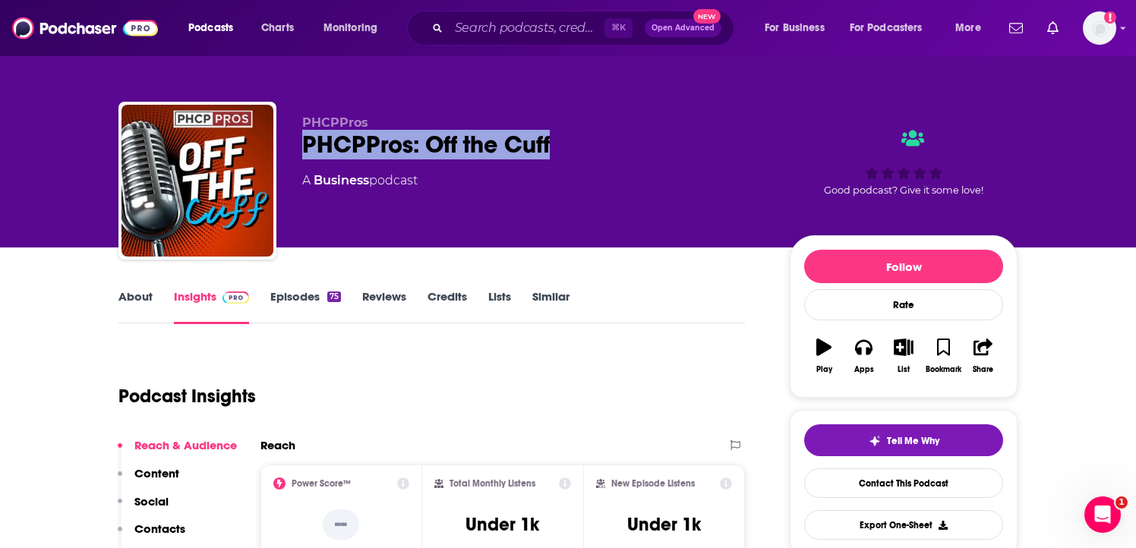
drag, startPoint x: 298, startPoint y: 143, endPoint x: 582, endPoint y: 156, distance: 284.2
click at [582, 156] on div "PHCPPros PHCPPros: Off the Cuff A Business podcast Good podcast? Give it some l…" at bounding box center [567, 184] width 899 height 164
copy h2 "PHCPPros: Off the Cuff"
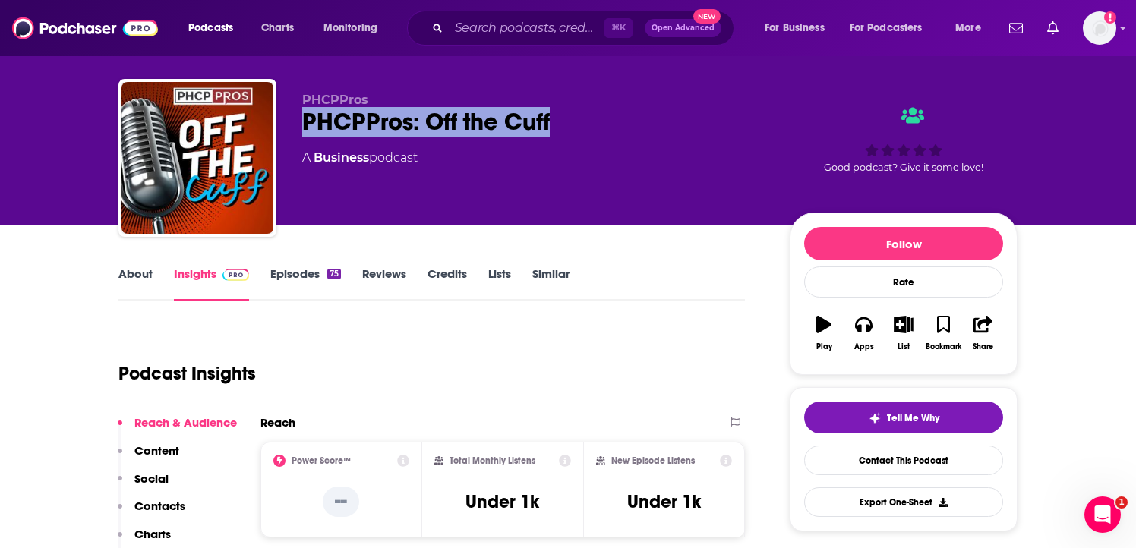
click at [147, 276] on link "About" at bounding box center [135, 283] width 34 height 35
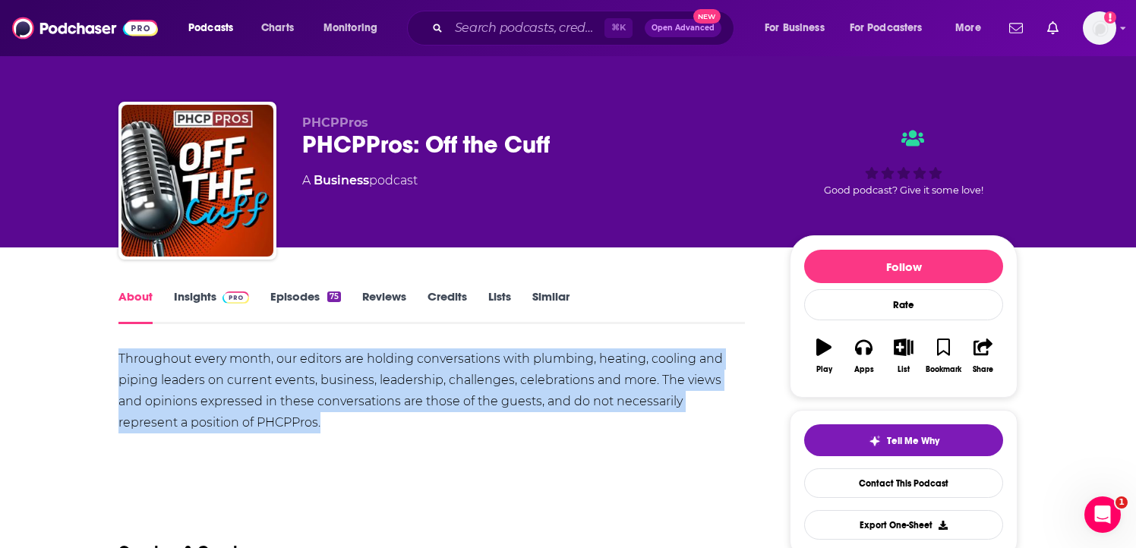
drag, startPoint x: 109, startPoint y: 357, endPoint x: 311, endPoint y: 448, distance: 221.6
copy div "Throughout every month, our editors are holding conversations with plumbing, he…"
click at [286, 299] on link "Episodes 75" at bounding box center [305, 306] width 71 height 35
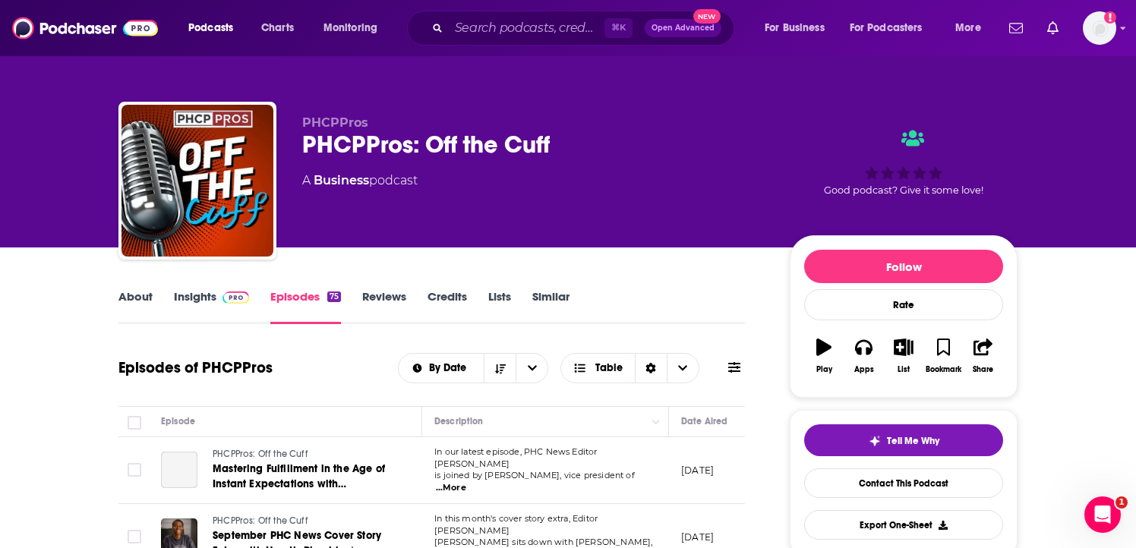
click at [189, 292] on link "Insights" at bounding box center [211, 306] width 75 height 35
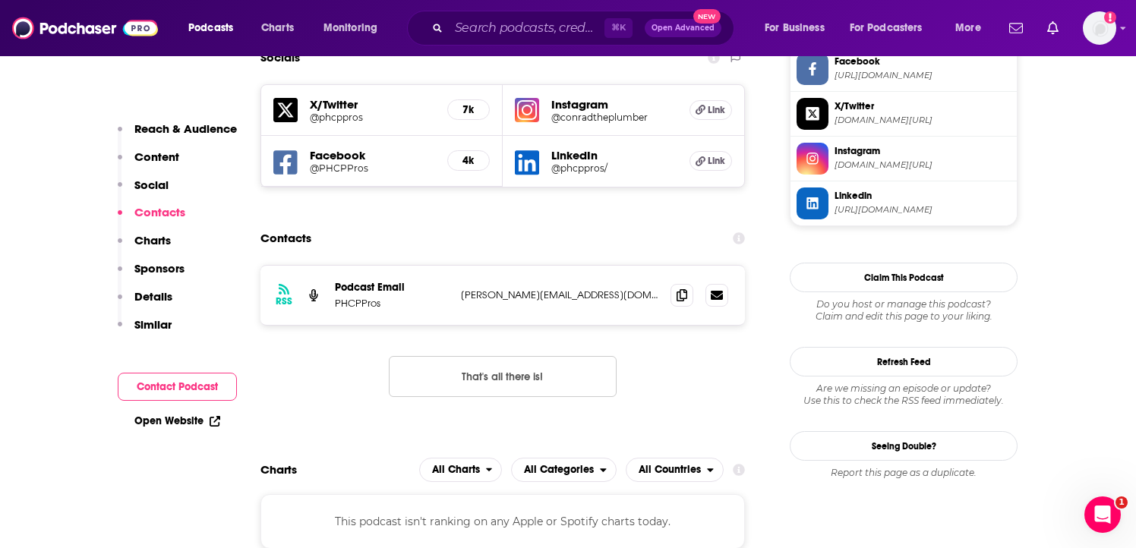
scroll to position [1353, 0]
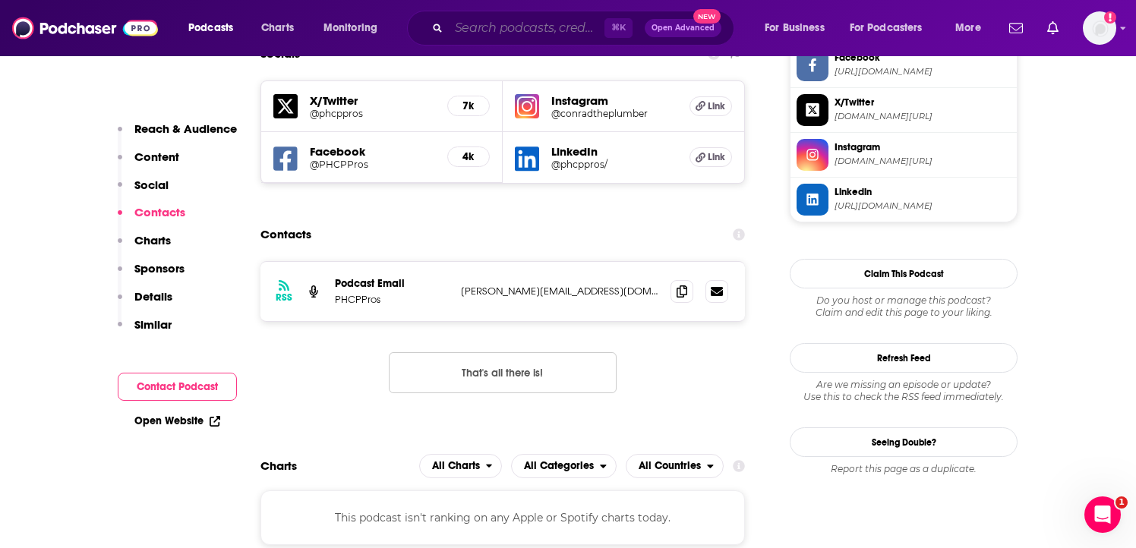
click at [527, 24] on input "Search podcasts, credits, & more..." at bounding box center [527, 28] width 156 height 24
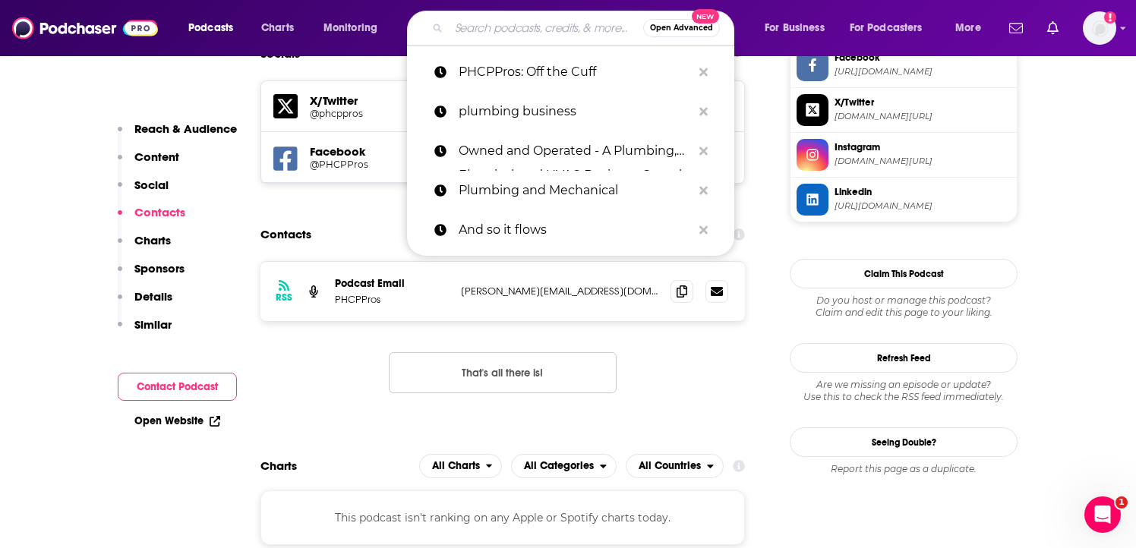
paste input "The Heating & Plumbing Show"
type input "The Heating & Plumbing Show"
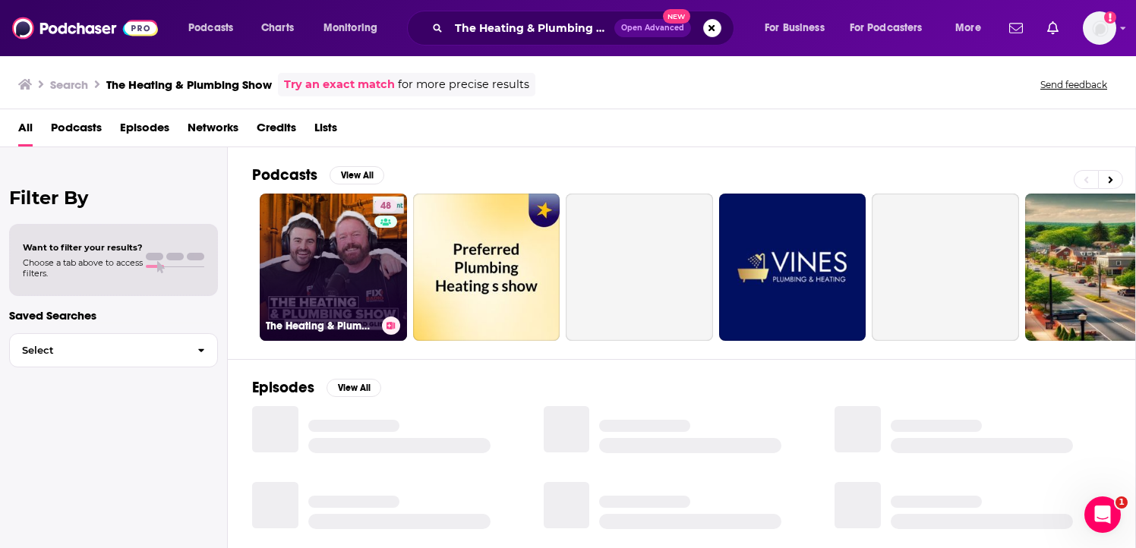
click at [355, 256] on link "48 The Heating & Plumbing Show" at bounding box center [333, 267] width 147 height 147
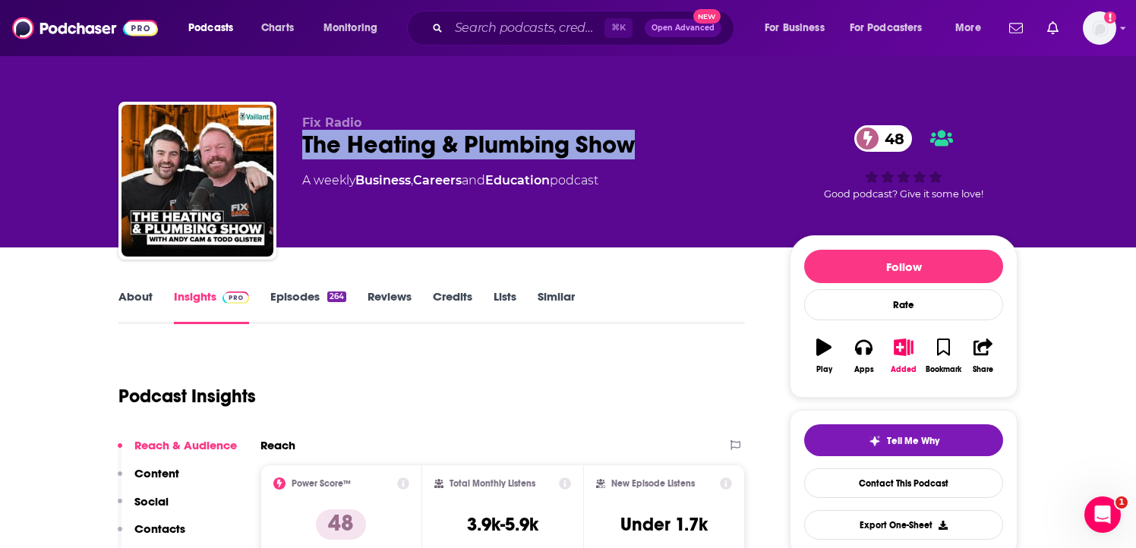
drag, startPoint x: 296, startPoint y: 145, endPoint x: 649, endPoint y: 152, distance: 353.1
click at [650, 153] on div "Fix Radio The Heating & Plumbing Show 48 A weekly Business , Careers and Educat…" at bounding box center [567, 184] width 899 height 164
copy h2 "The Heating & Plumbing Show"
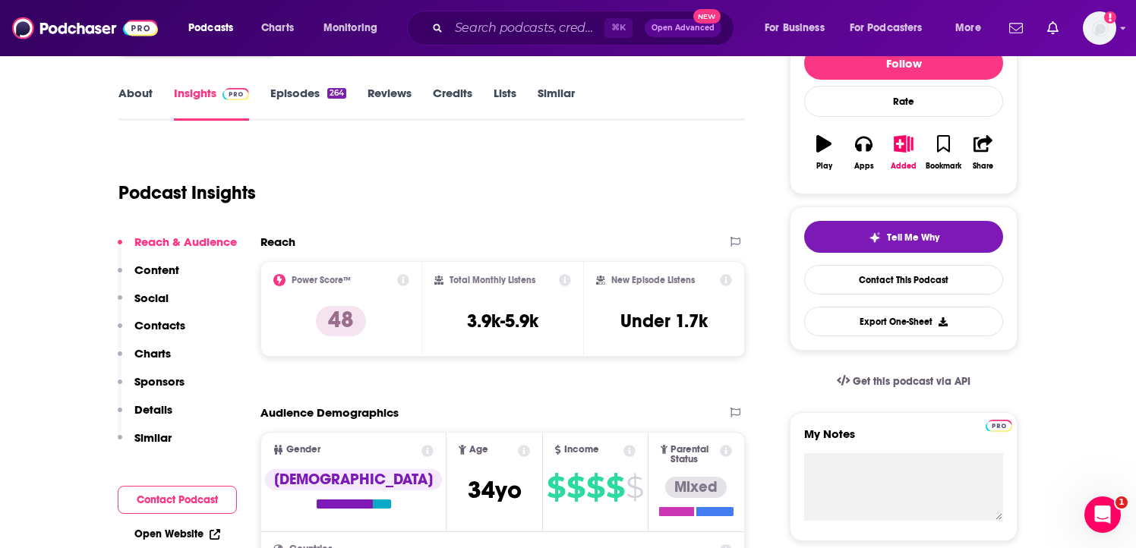
scroll to position [215, 0]
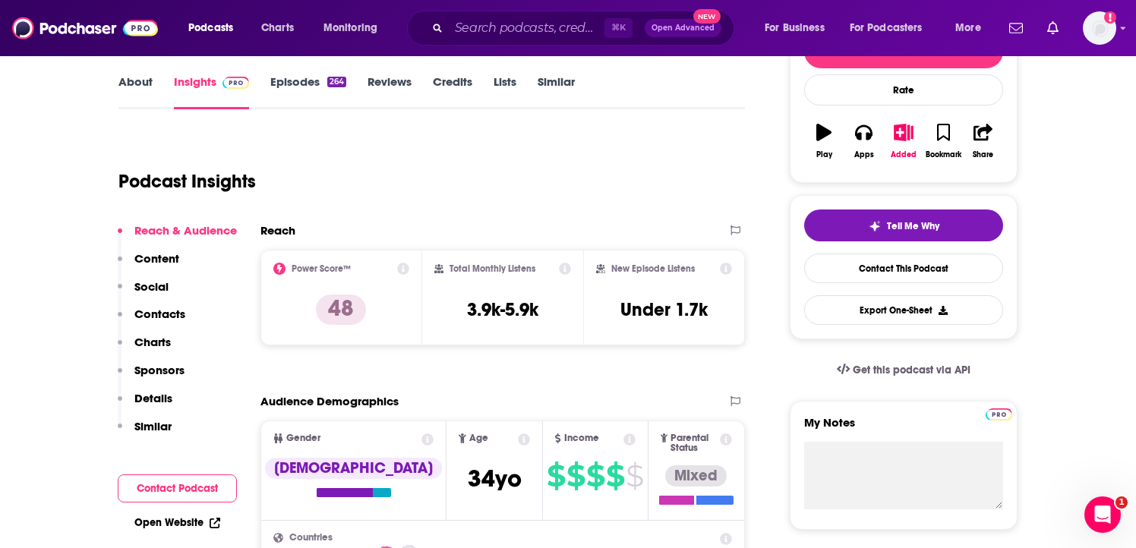
click at [144, 86] on link "About" at bounding box center [135, 91] width 34 height 35
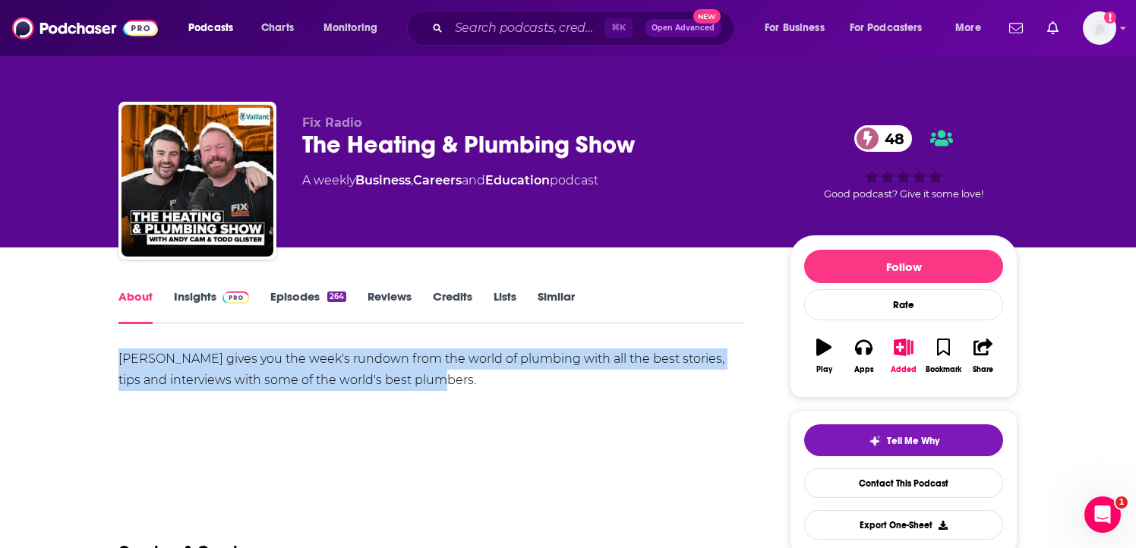
drag, startPoint x: 118, startPoint y: 359, endPoint x: 454, endPoint y: 390, distance: 337.8
copy div "[PERSON_NAME] gives you the week's rundown from the world of plumbing with all …"
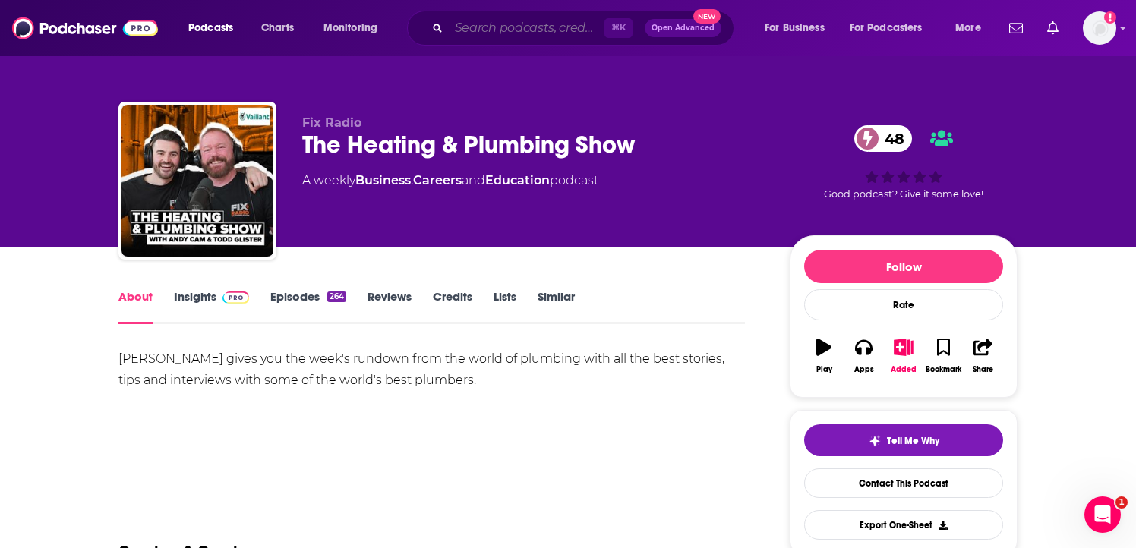
click at [522, 23] on input "Search podcasts, credits, & more..." at bounding box center [527, 28] width 156 height 24
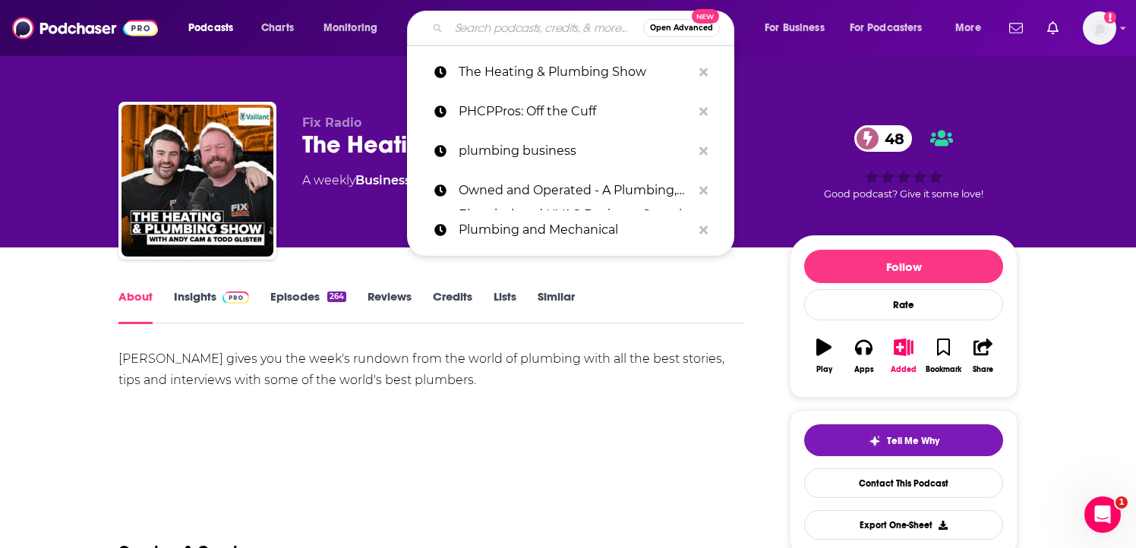
paste input "Plumbing & HVAC Hustle Podcast"
type input "Plumbing & HVAC Hustle Podcast"
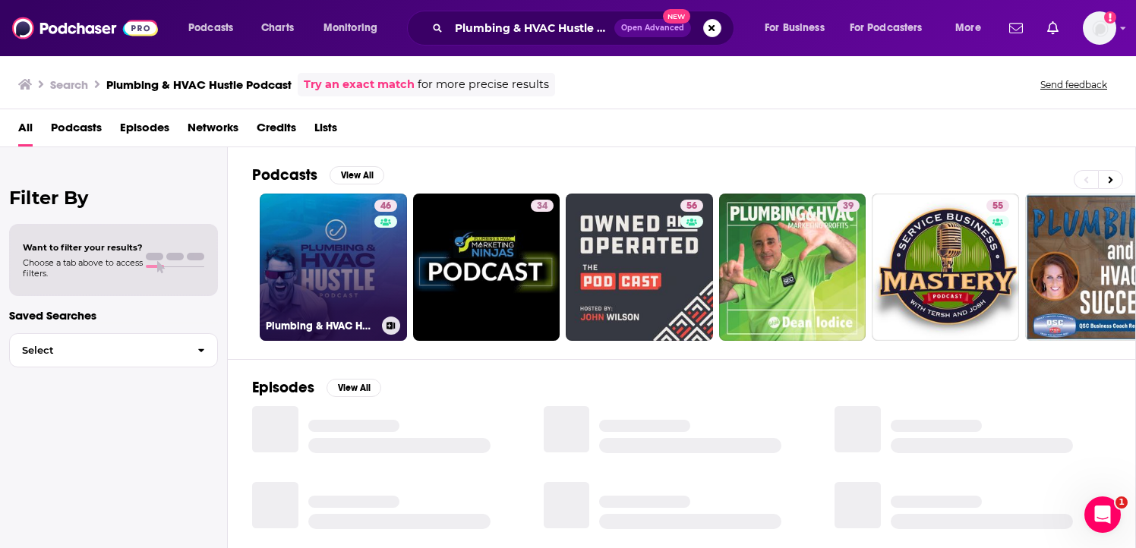
click at [330, 261] on link "46 Plumbing & HVAC Hustle Podcast" at bounding box center [333, 267] width 147 height 147
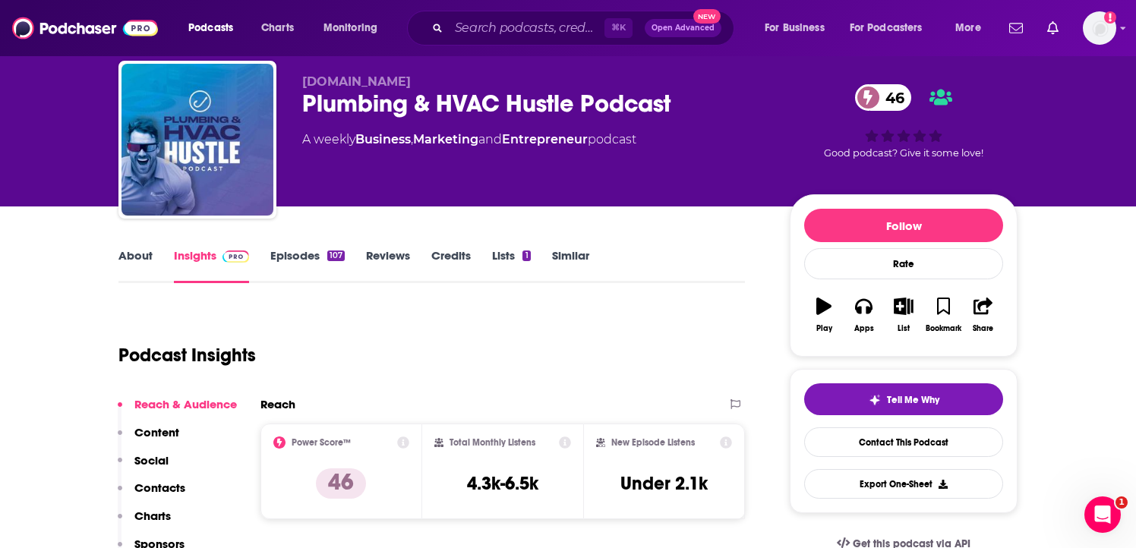
scroll to position [36, 0]
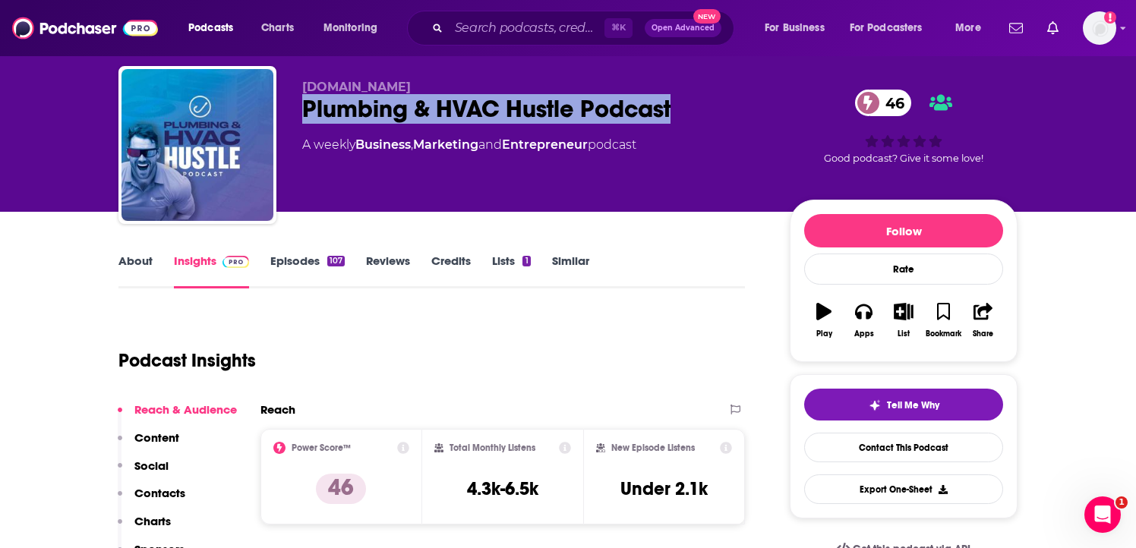
drag, startPoint x: 304, startPoint y: 106, endPoint x: 702, endPoint y: 107, distance: 397.1
click at [702, 108] on div "Plumbing & HVAC Hustle Podcast 46" at bounding box center [533, 109] width 463 height 30
click at [137, 263] on link "About" at bounding box center [135, 271] width 34 height 35
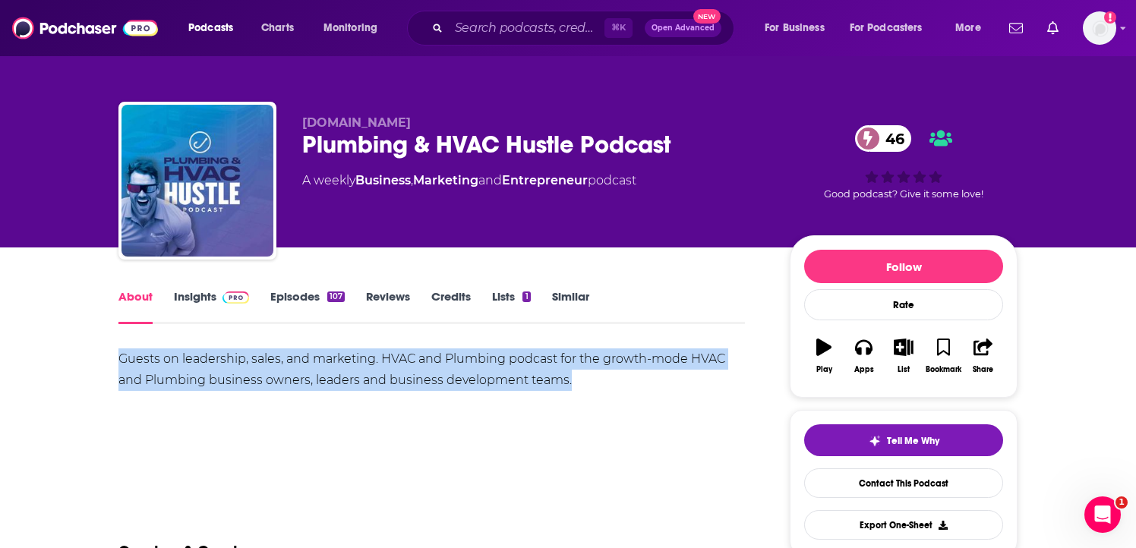
drag, startPoint x: 115, startPoint y: 358, endPoint x: 648, endPoint y: 385, distance: 533.6
click at [219, 296] on span at bounding box center [232, 296] width 33 height 14
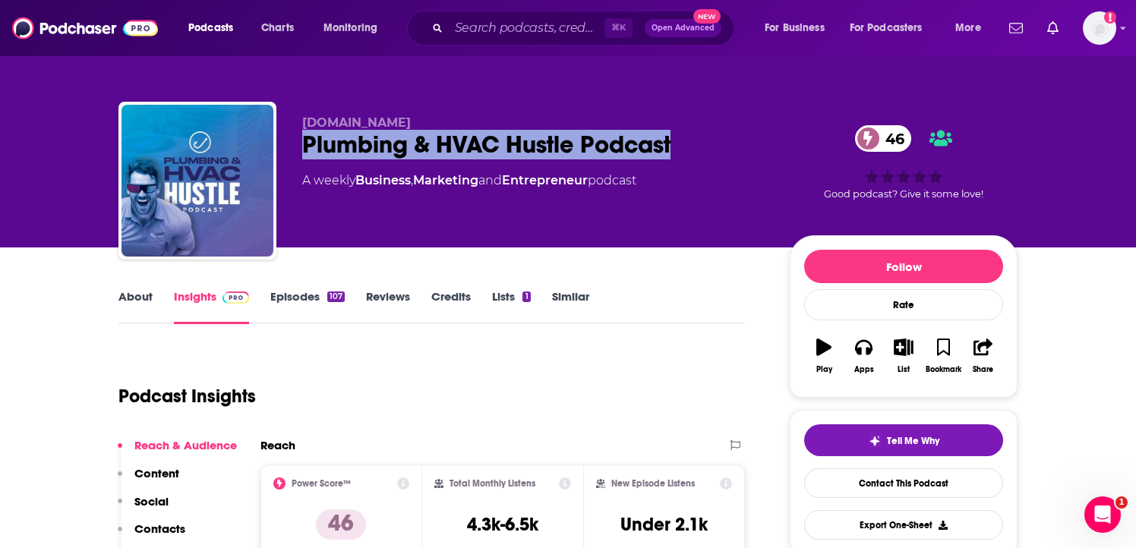
drag, startPoint x: 292, startPoint y: 145, endPoint x: 737, endPoint y: 148, distance: 445.7
click at [737, 148] on div "[DOMAIN_NAME] Plumbing & HVAC Hustle Podcast 46 A weekly Business , Marketing a…" at bounding box center [567, 184] width 899 height 164
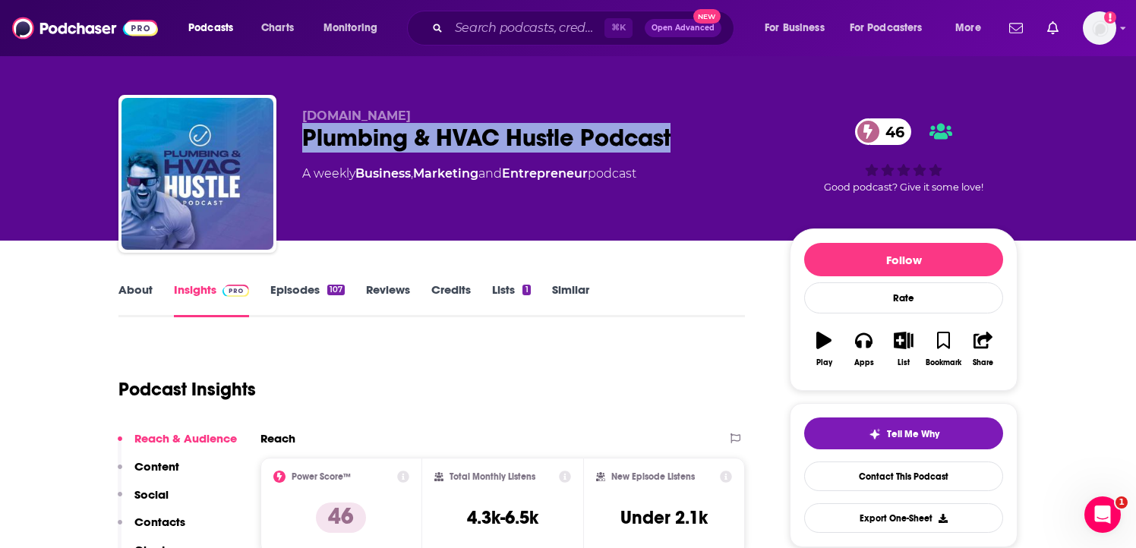
scroll to position [13, 0]
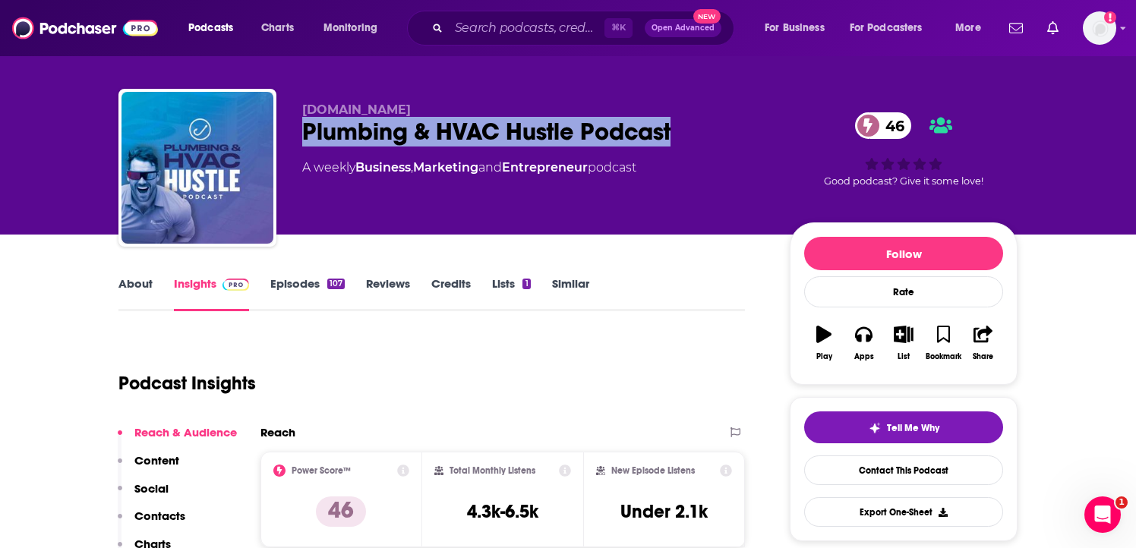
click at [133, 283] on link "About" at bounding box center [135, 293] width 34 height 35
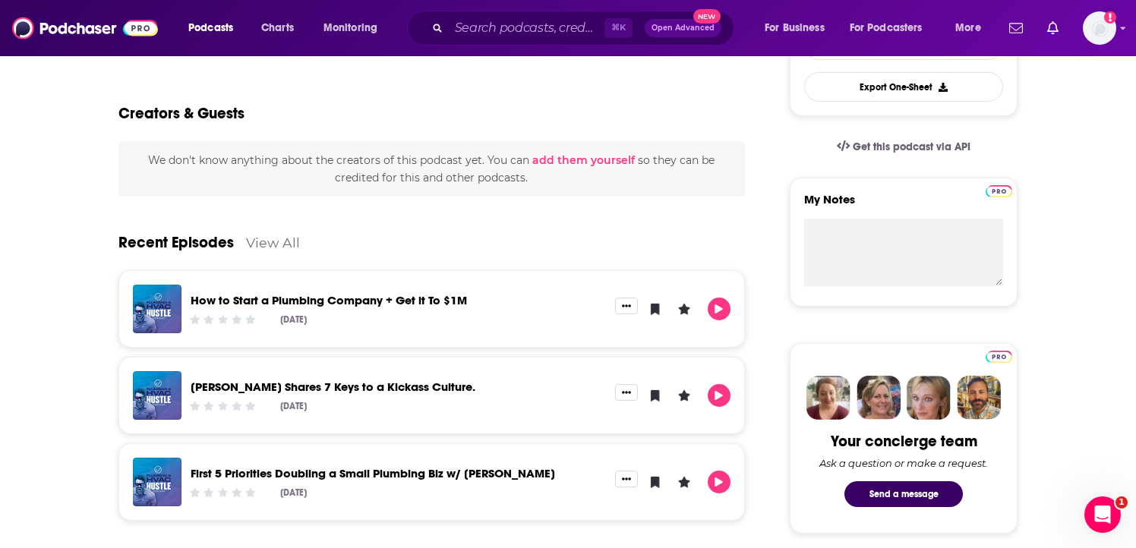
scroll to position [637, 0]
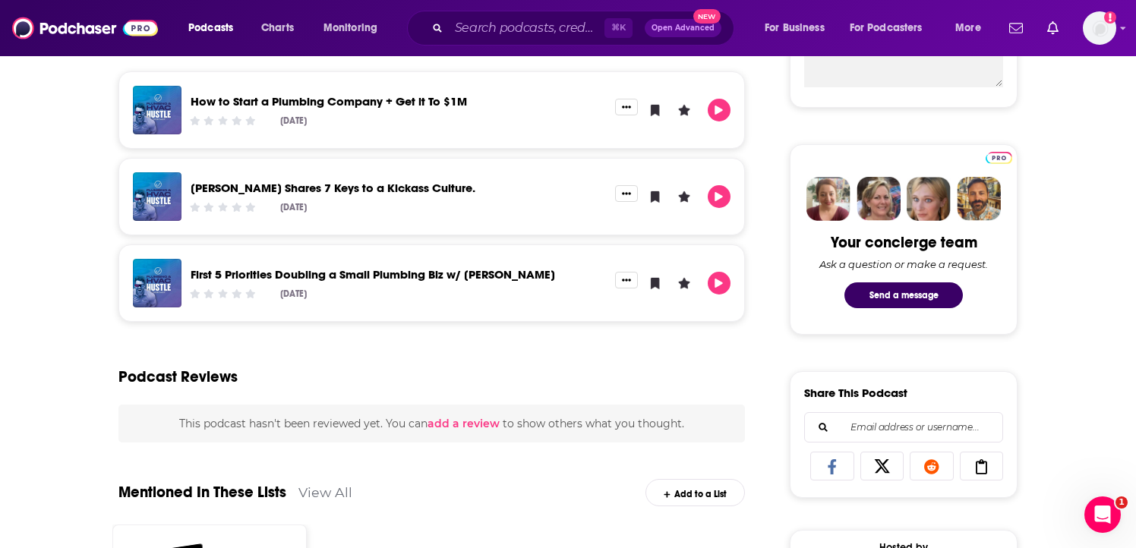
click at [418, 384] on div "Podcast Reviews" at bounding box center [431, 368] width 626 height 74
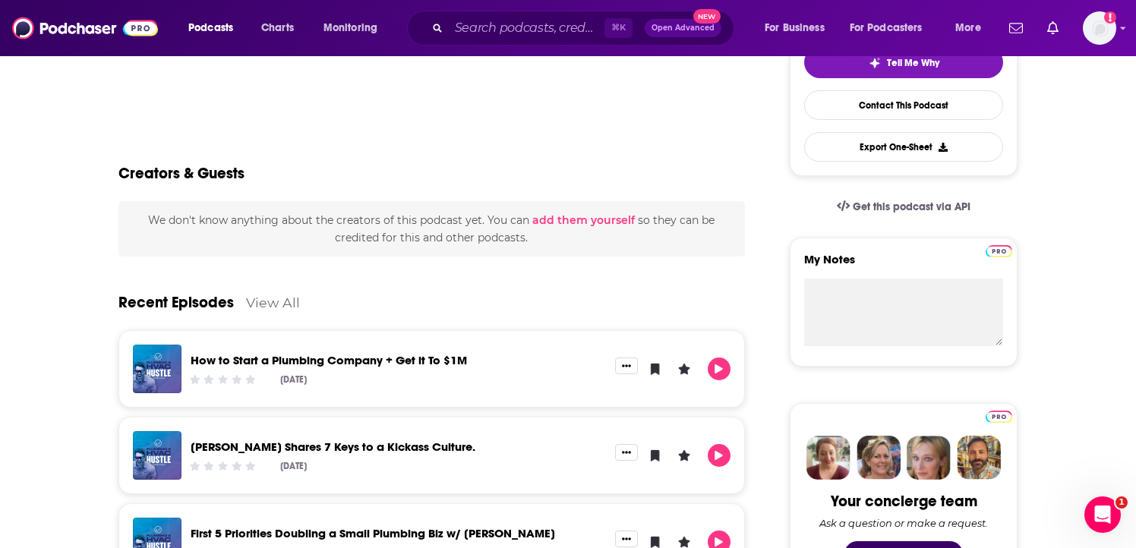
scroll to position [363, 0]
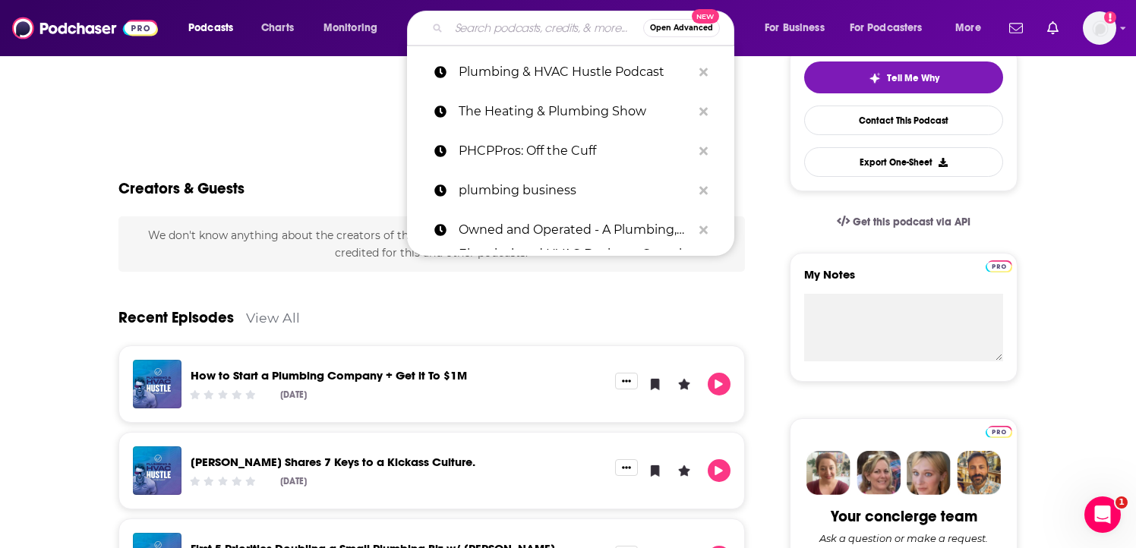
click at [504, 18] on input "Search podcasts, credits, & more..." at bounding box center [546, 28] width 194 height 24
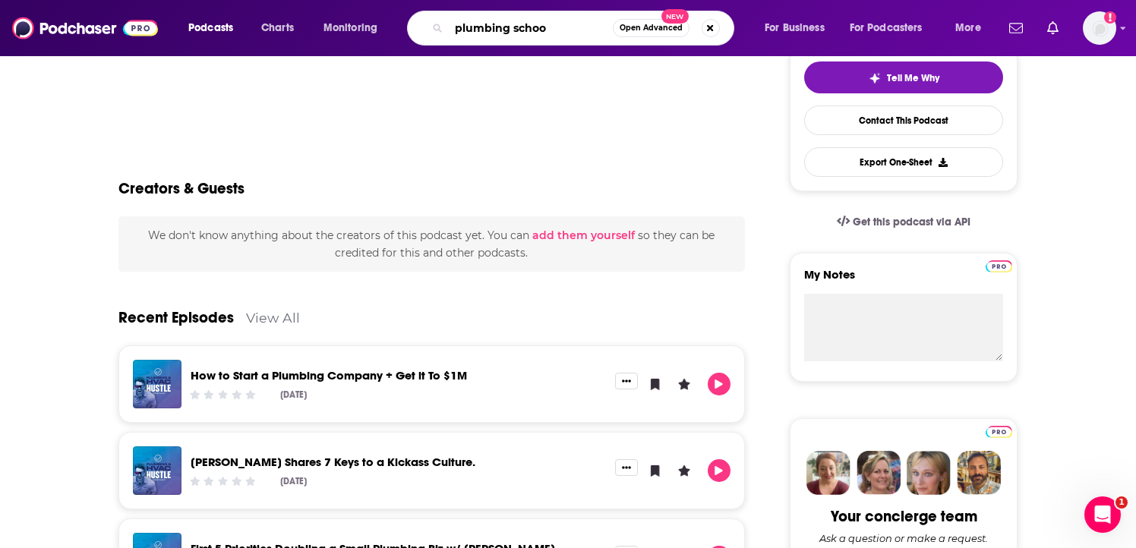
type input "plumbing school"
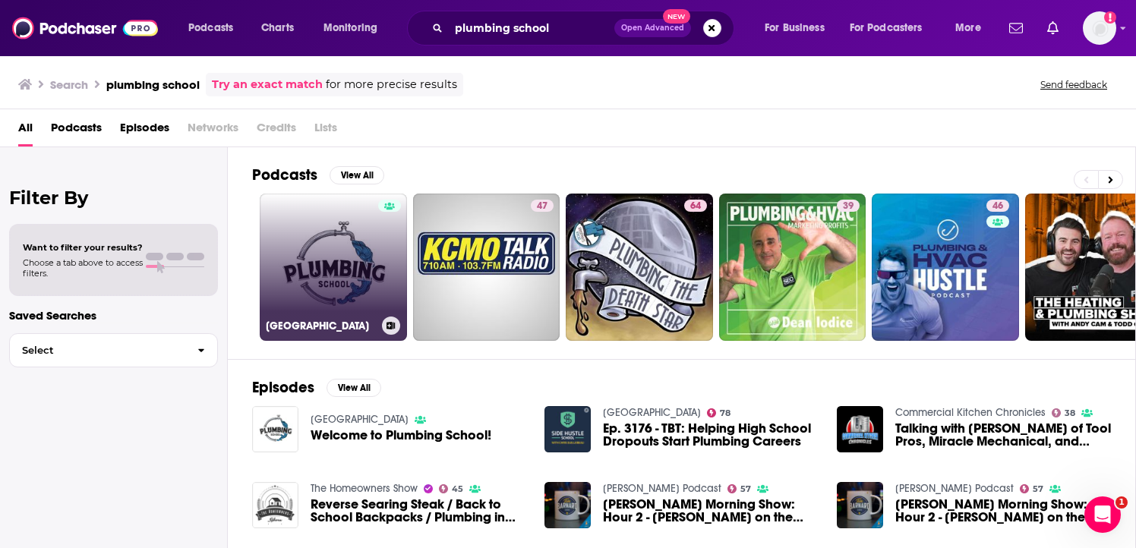
click at [368, 268] on link "[GEOGRAPHIC_DATA]" at bounding box center [333, 267] width 147 height 147
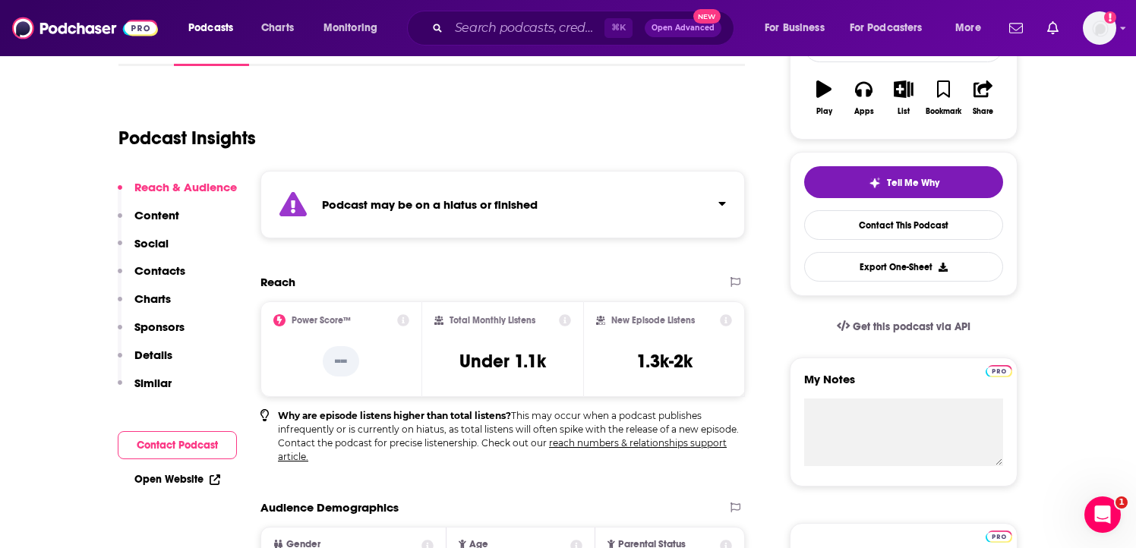
scroll to position [260, 0]
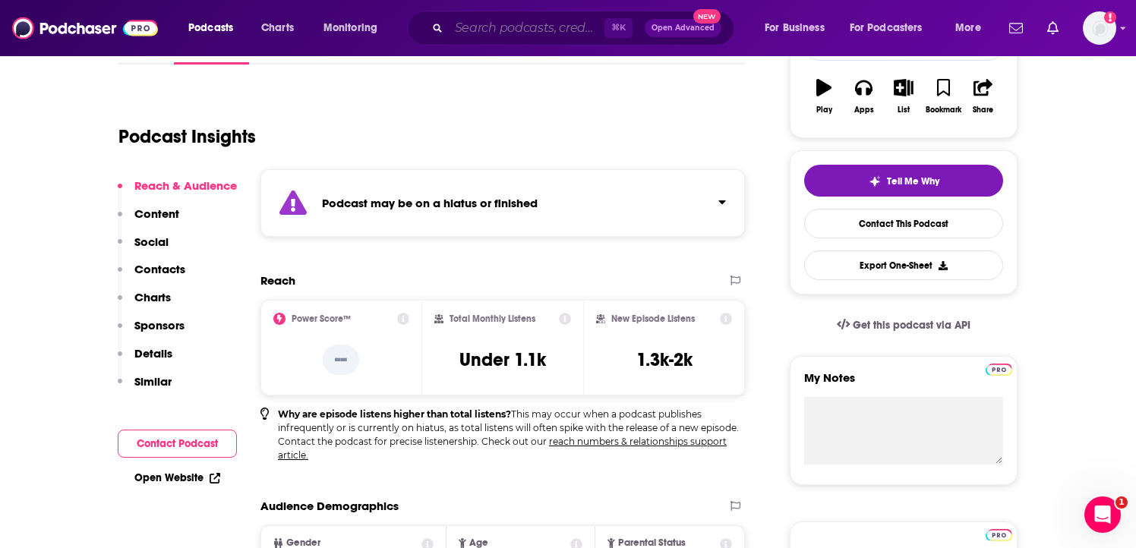
click at [471, 20] on input "Search podcasts, credits, & more..." at bounding box center [527, 28] width 156 height 24
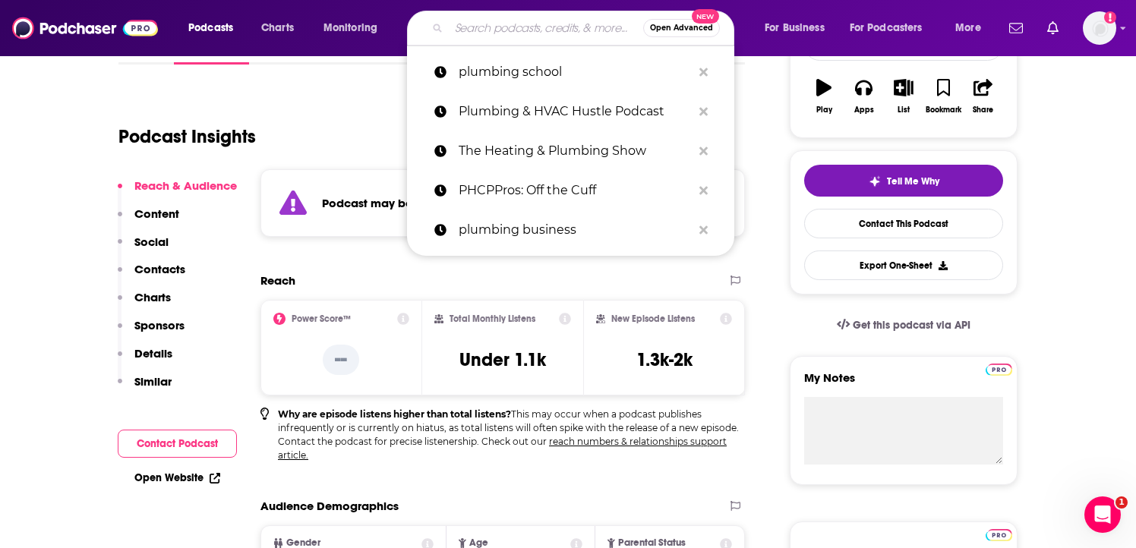
paste input "The [PERSON_NAME] Show"
type input "The [PERSON_NAME] Show"
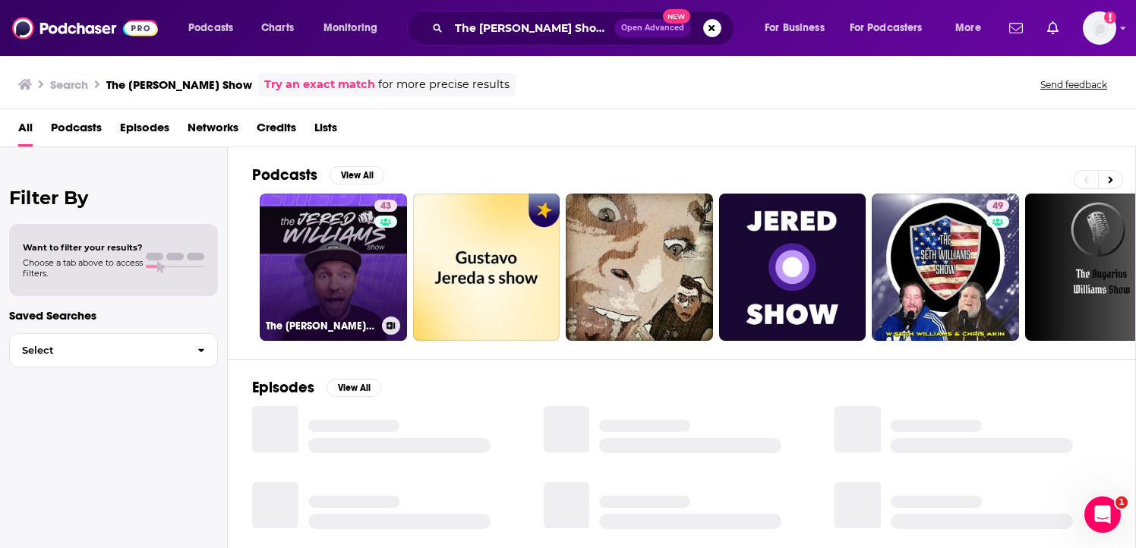
click at [362, 277] on link "43 The [PERSON_NAME] Show" at bounding box center [333, 267] width 147 height 147
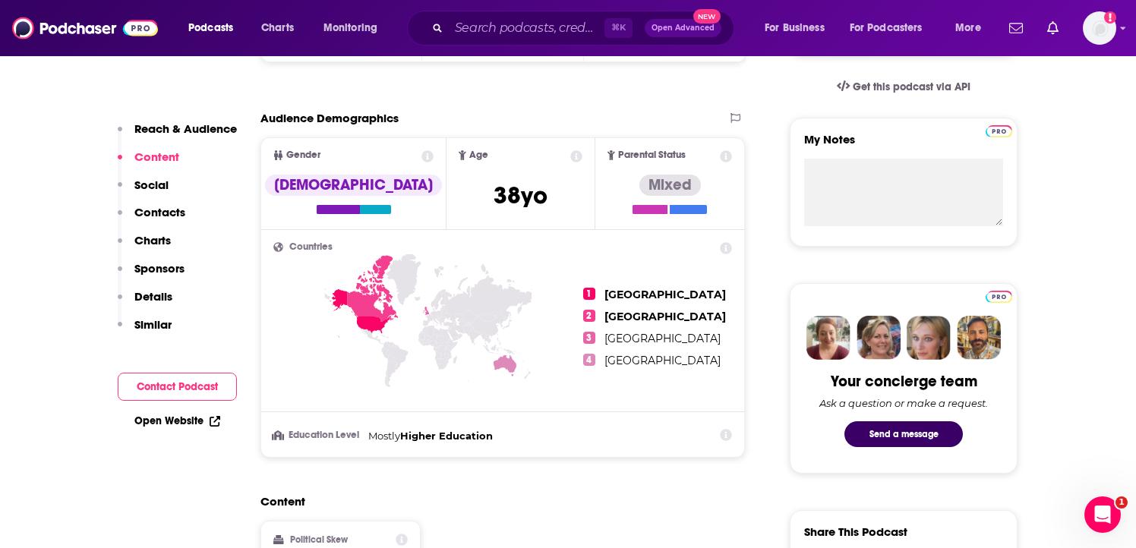
scroll to position [182, 0]
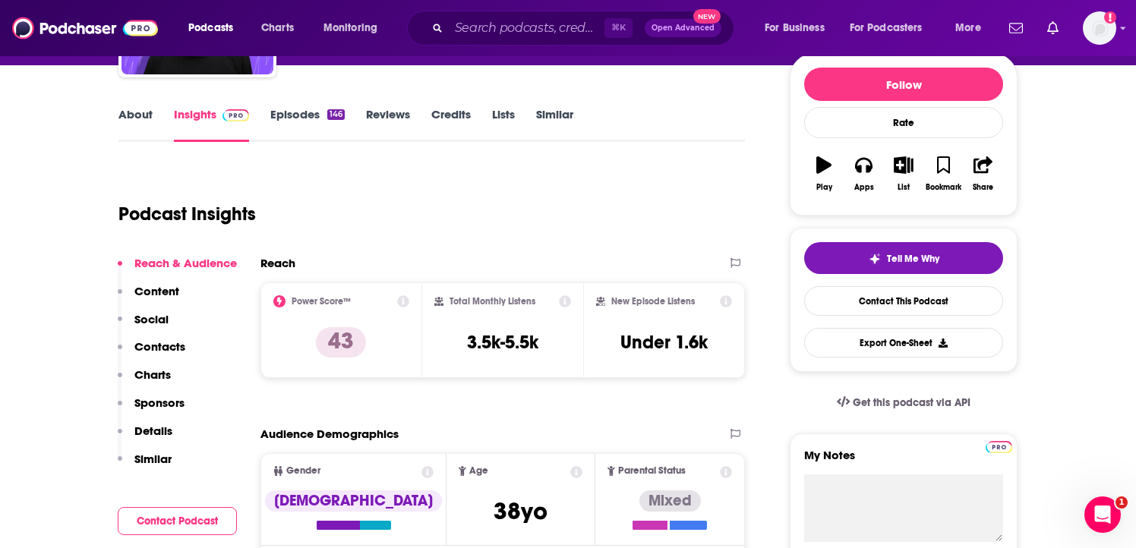
click at [130, 112] on link "About" at bounding box center [135, 124] width 34 height 35
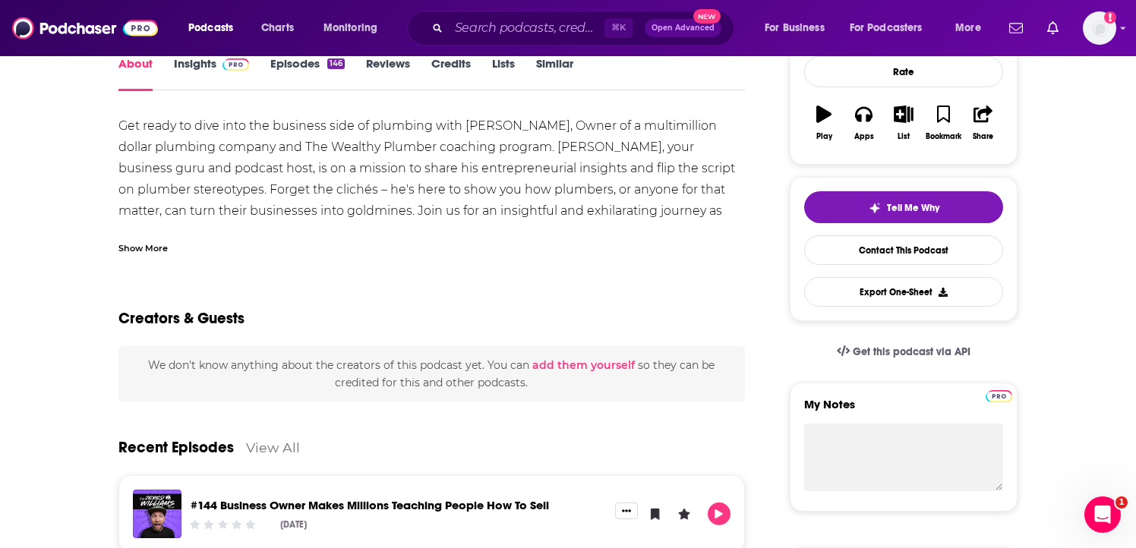
scroll to position [35, 0]
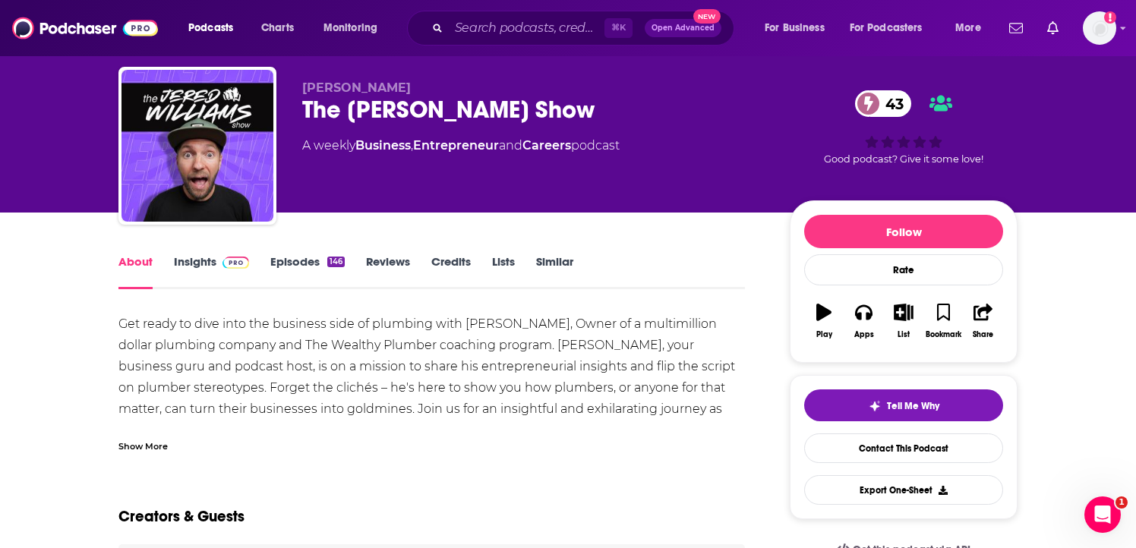
drag, startPoint x: 297, startPoint y: 112, endPoint x: 598, endPoint y: 112, distance: 301.4
click at [598, 112] on div "[PERSON_NAME] The [PERSON_NAME] Show 43 A weekly Business , Entrepreneur and Ca…" at bounding box center [567, 149] width 899 height 164
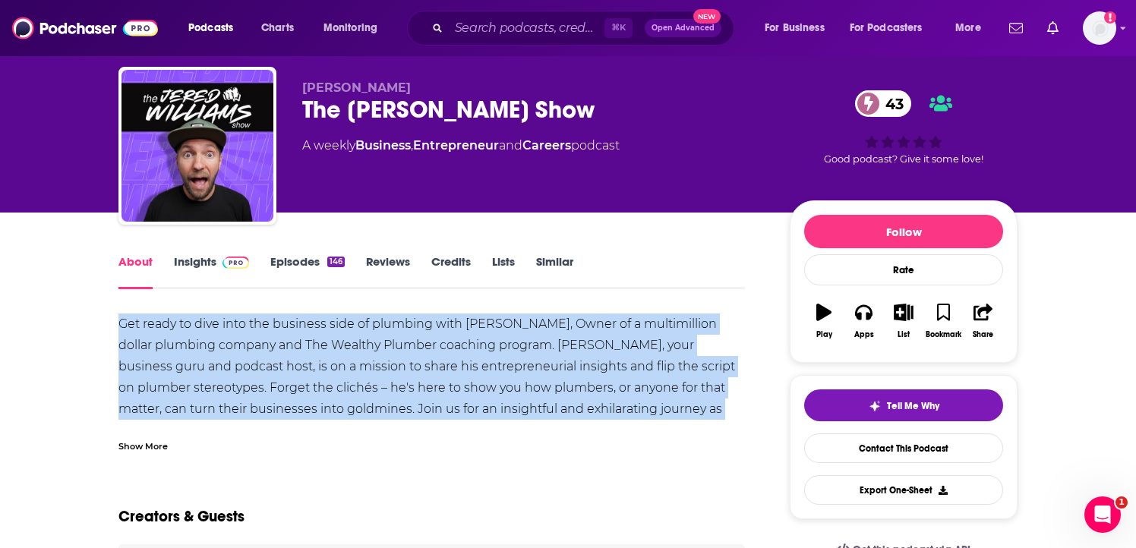
drag, startPoint x: 119, startPoint y: 320, endPoint x: 765, endPoint y: 425, distance: 654.7
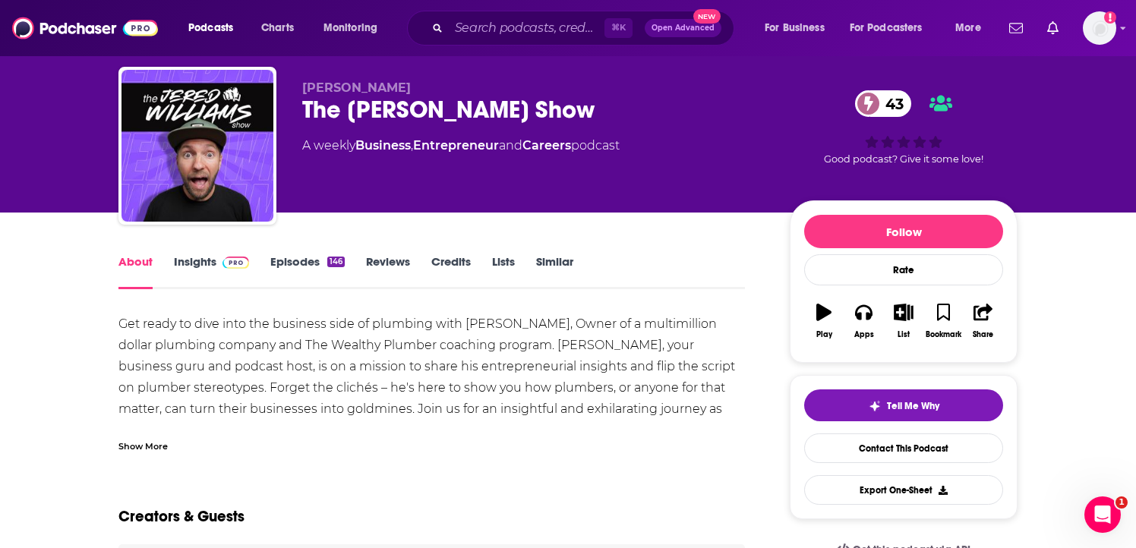
click at [154, 447] on div "Show More" at bounding box center [142, 445] width 49 height 14
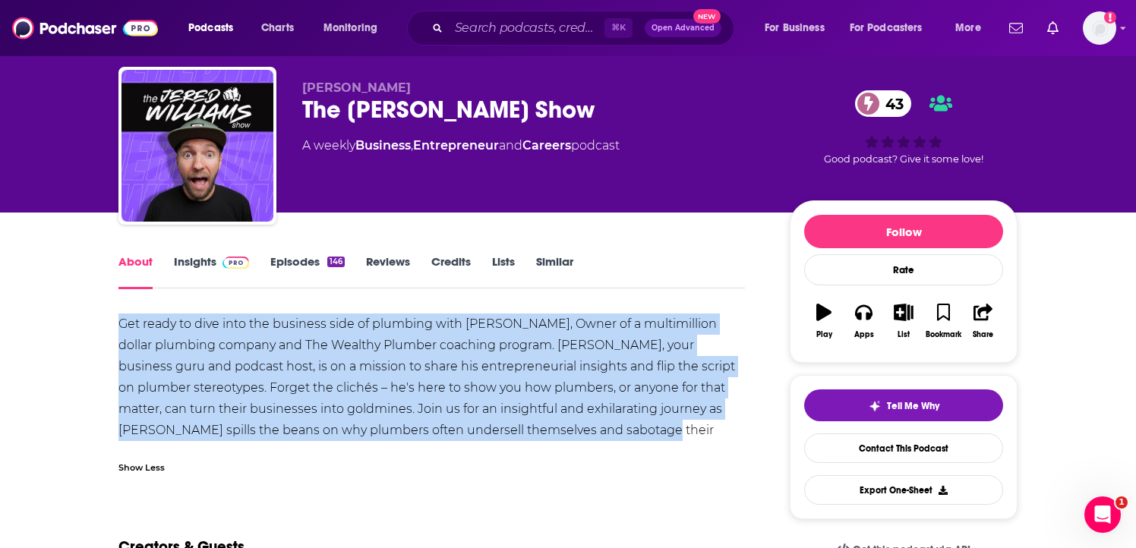
drag, startPoint x: 113, startPoint y: 316, endPoint x: 625, endPoint y: 437, distance: 525.9
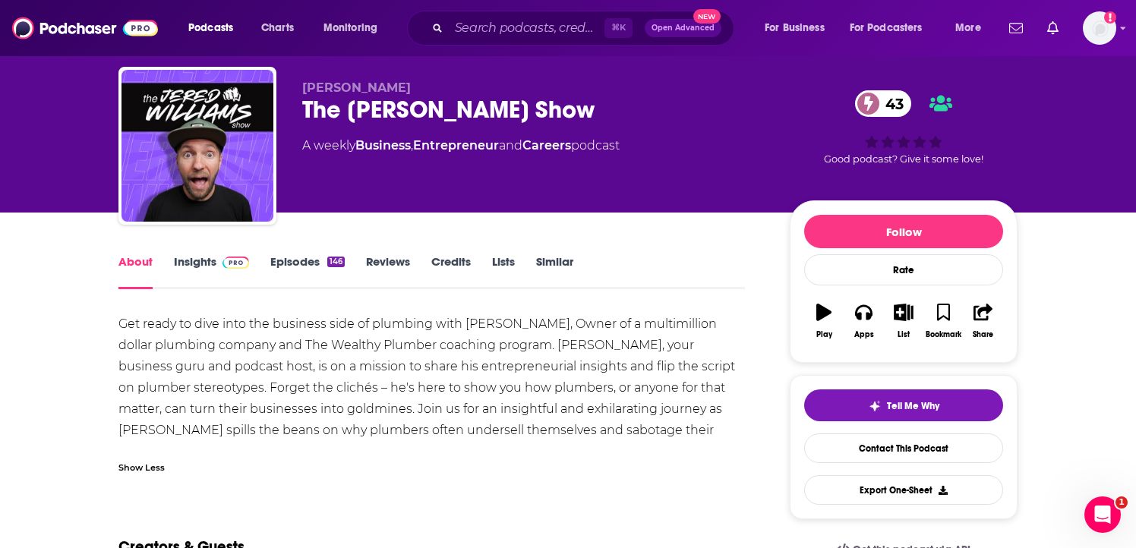
click at [200, 265] on link "Insights" at bounding box center [211, 271] width 75 height 35
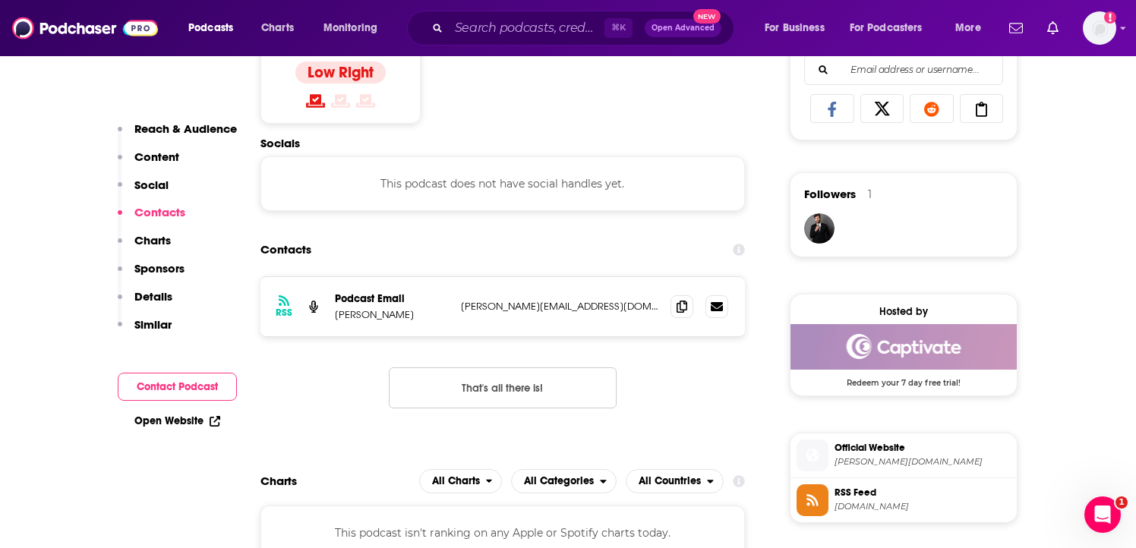
scroll to position [994, 0]
click at [683, 314] on span at bounding box center [681, 306] width 23 height 23
